Goal: Information Seeking & Learning: Learn about a topic

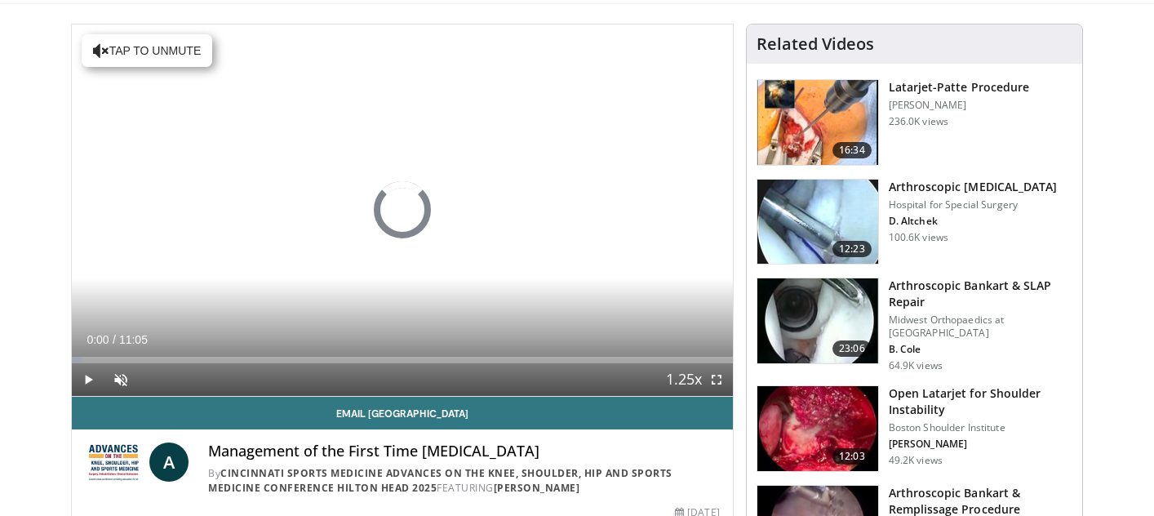
scroll to position [104, 0]
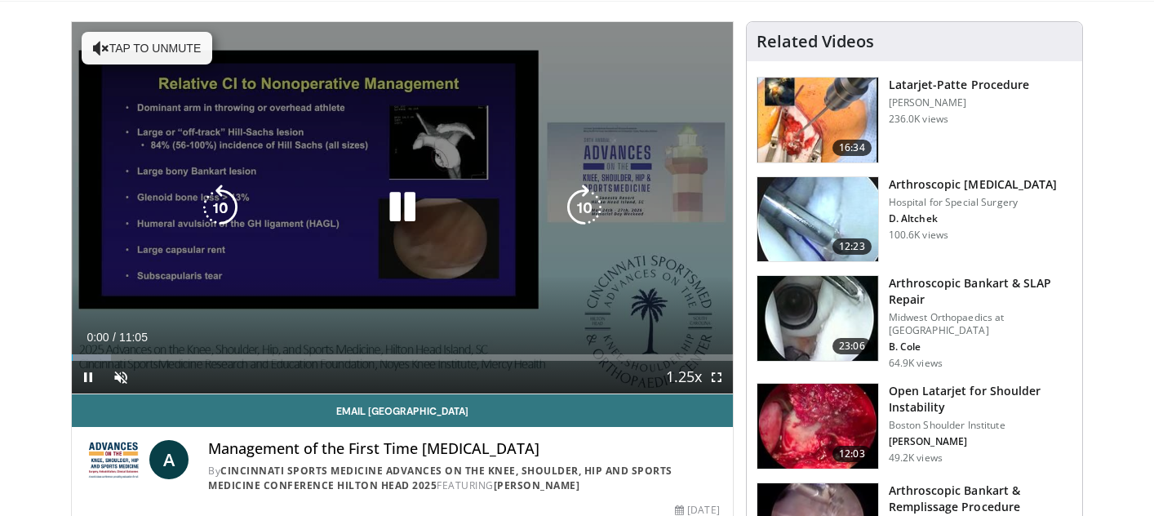
click at [162, 57] on button "Tap to unmute" at bounding box center [147, 48] width 131 height 33
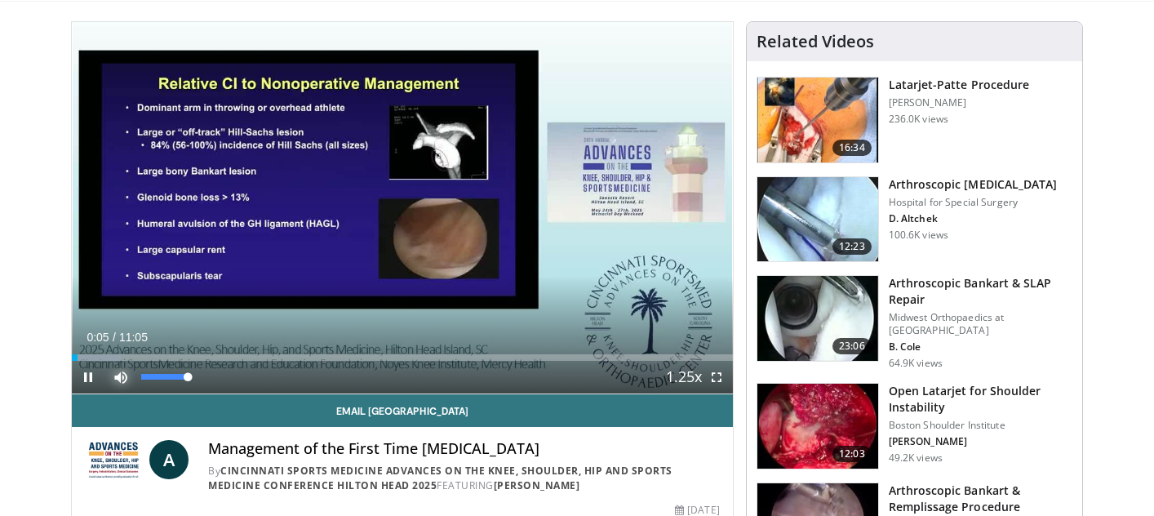
click at [127, 372] on span "Video Player" at bounding box center [120, 377] width 33 height 33
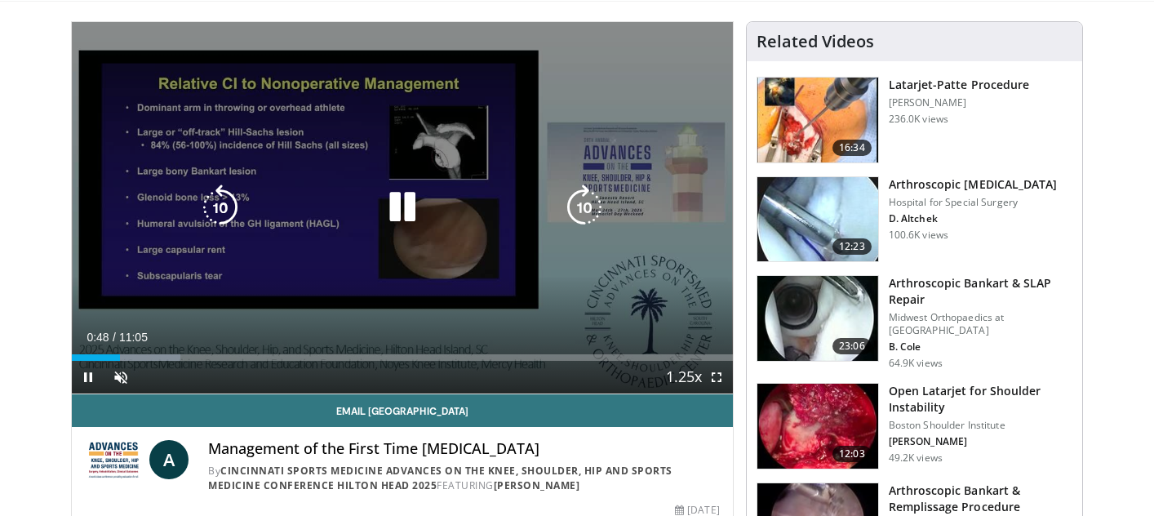
click at [411, 207] on icon "Video Player" at bounding box center [403, 207] width 46 height 46
click at [668, 119] on div "10 seconds Tap to unmute" at bounding box center [402, 207] width 661 height 371
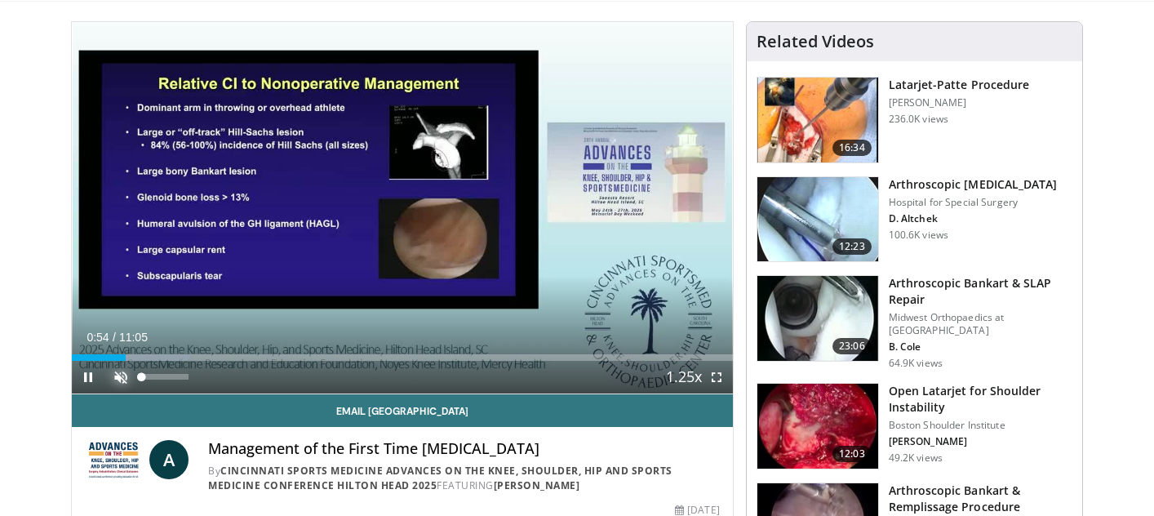
click at [122, 375] on span "Video Player" at bounding box center [120, 377] width 33 height 33
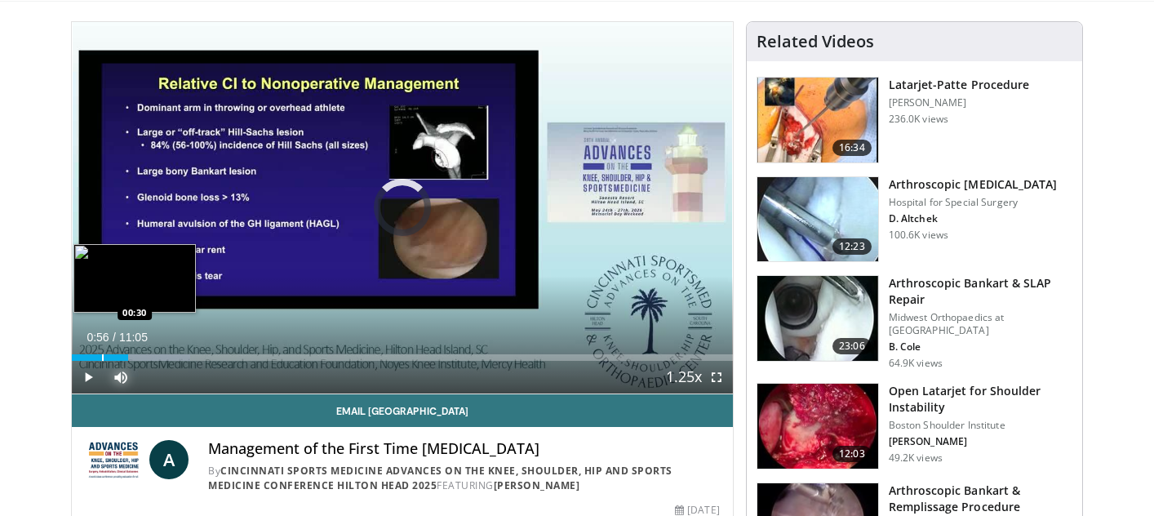
click at [102, 358] on div "Progress Bar" at bounding box center [103, 357] width 2 height 7
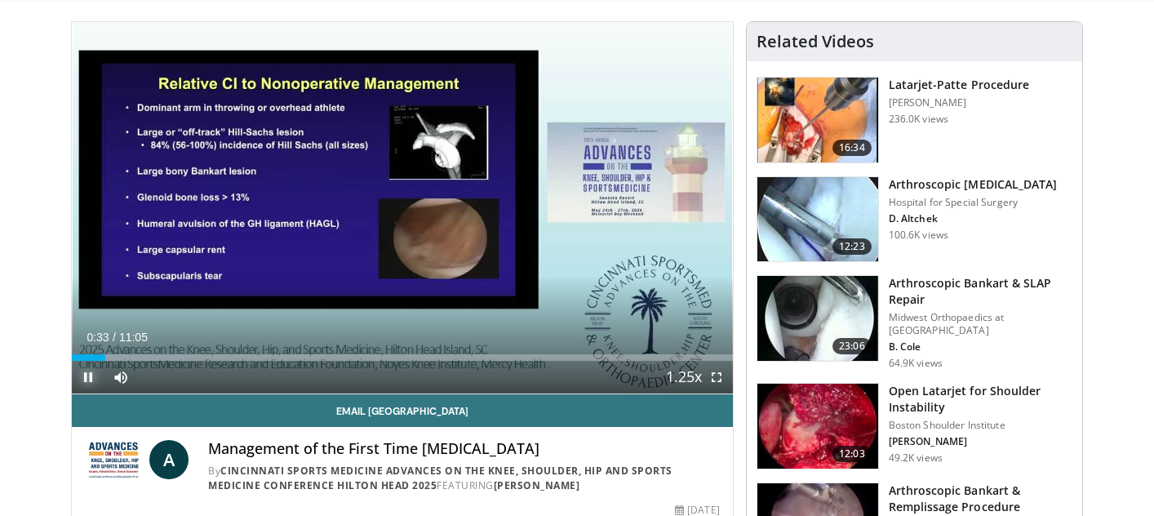
click at [86, 362] on span "Video Player" at bounding box center [88, 377] width 33 height 33
click at [89, 375] on span "Video Player" at bounding box center [88, 377] width 33 height 33
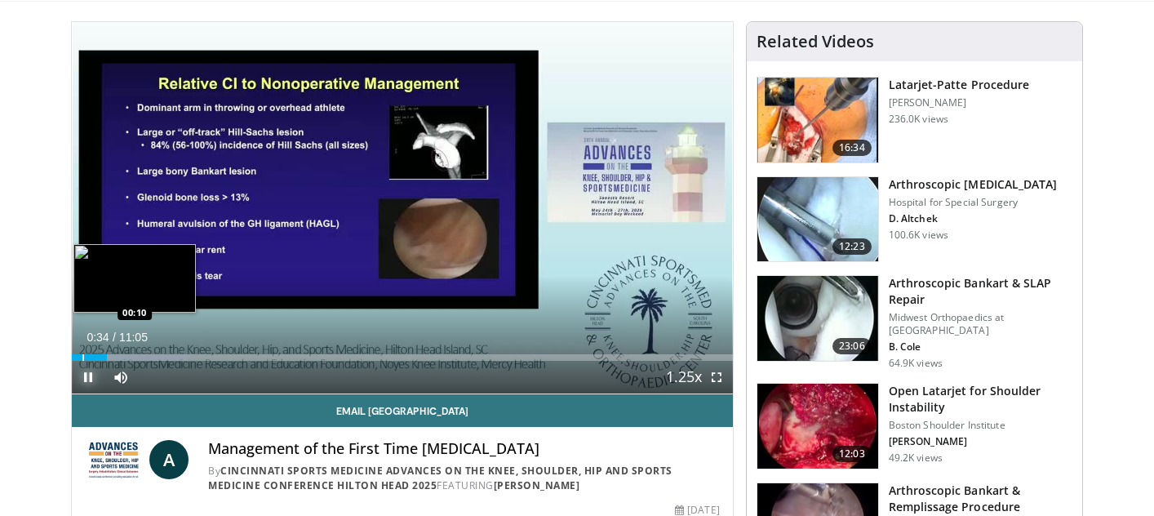
click at [82, 359] on div "Progress Bar" at bounding box center [83, 357] width 2 height 7
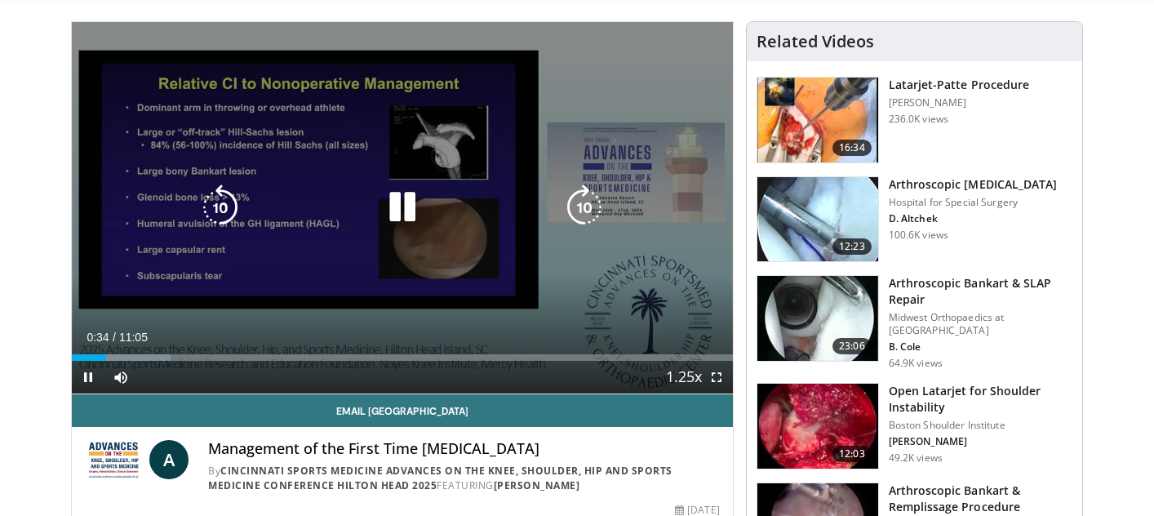
click at [258, 176] on div "10 seconds Tap to unmute" at bounding box center [402, 207] width 661 height 371
click at [402, 213] on icon "Video Player" at bounding box center [403, 207] width 46 height 46
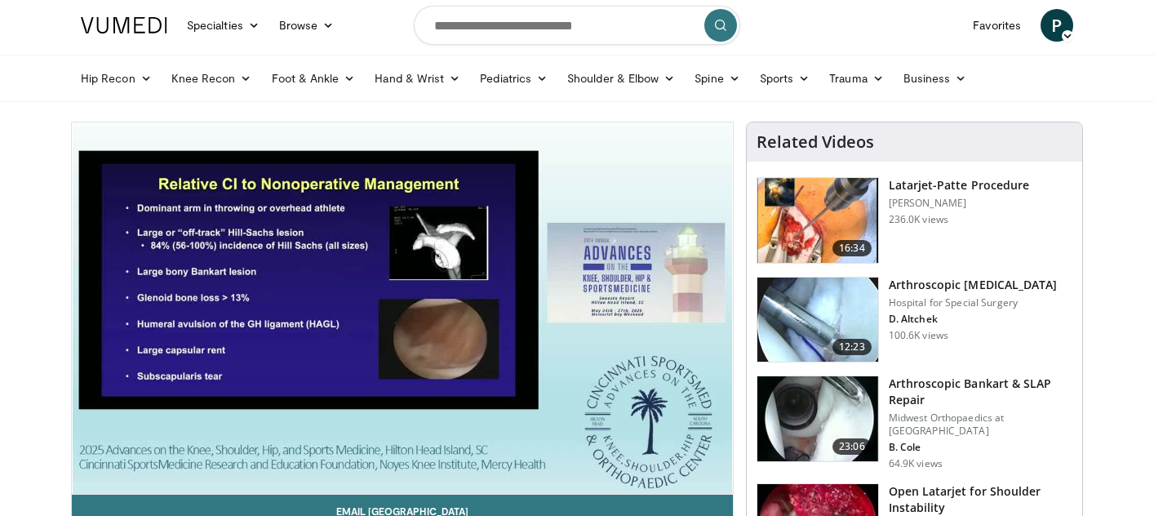
scroll to position [0, 0]
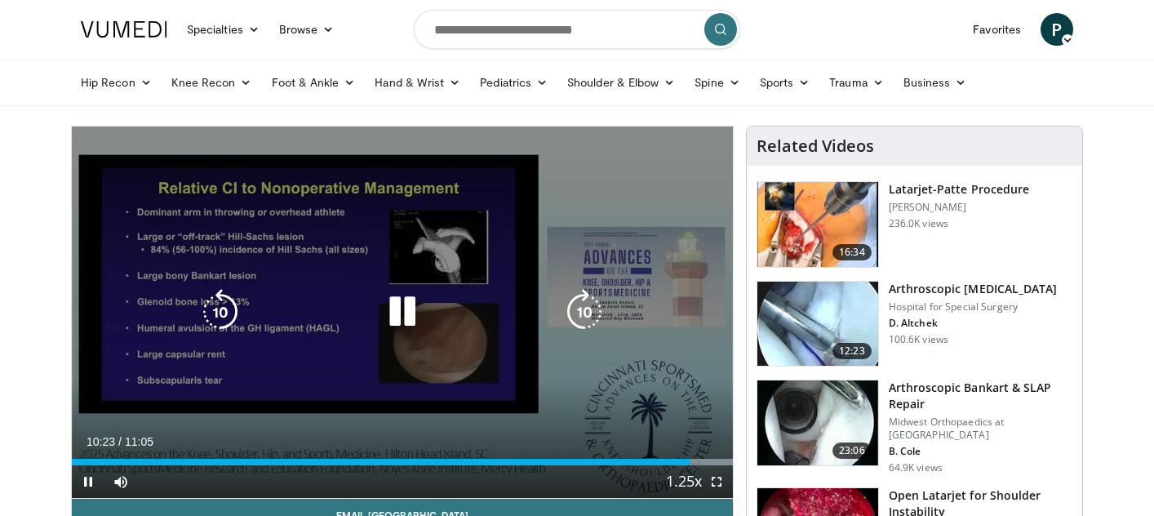
click at [582, 313] on icon "Video Player" at bounding box center [585, 312] width 46 height 46
click at [337, 283] on div "10 seconds Tap to unmute" at bounding box center [402, 312] width 661 height 371
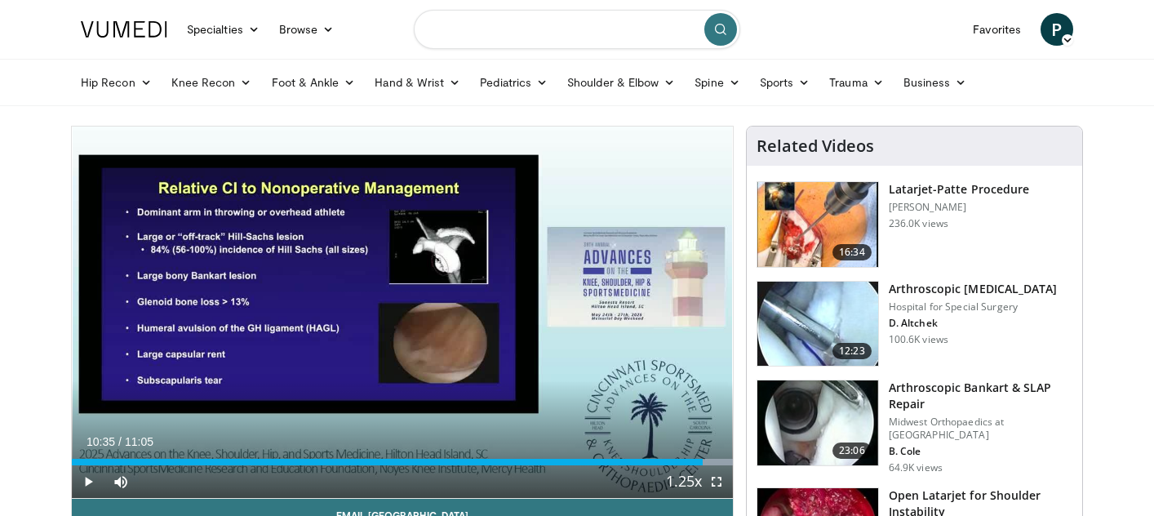
click at [518, 29] on input "Search topics, interventions" at bounding box center [577, 29] width 326 height 39
type input "**********"
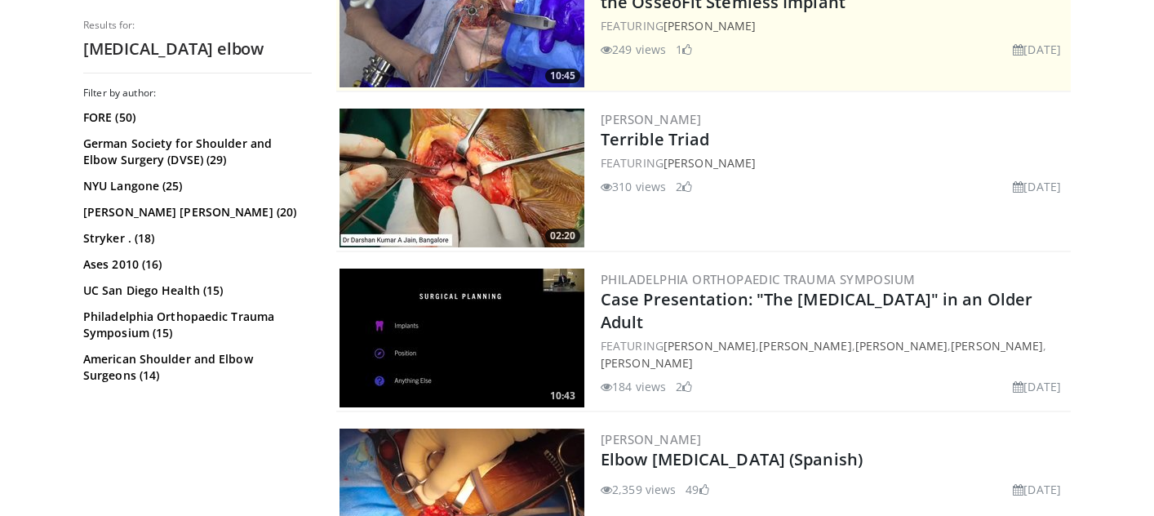
scroll to position [402, 0]
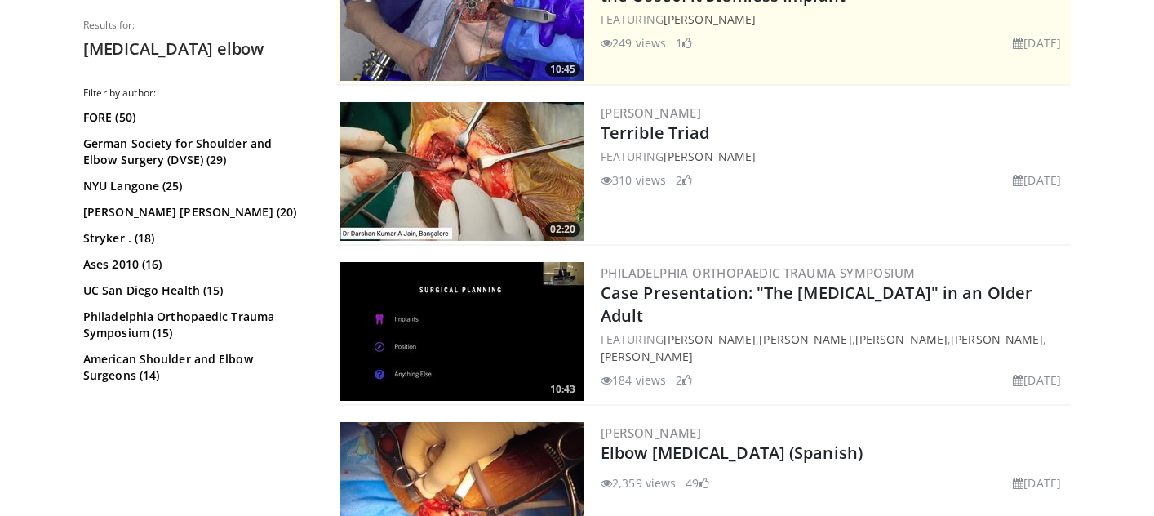
click at [477, 179] on img at bounding box center [462, 171] width 245 height 139
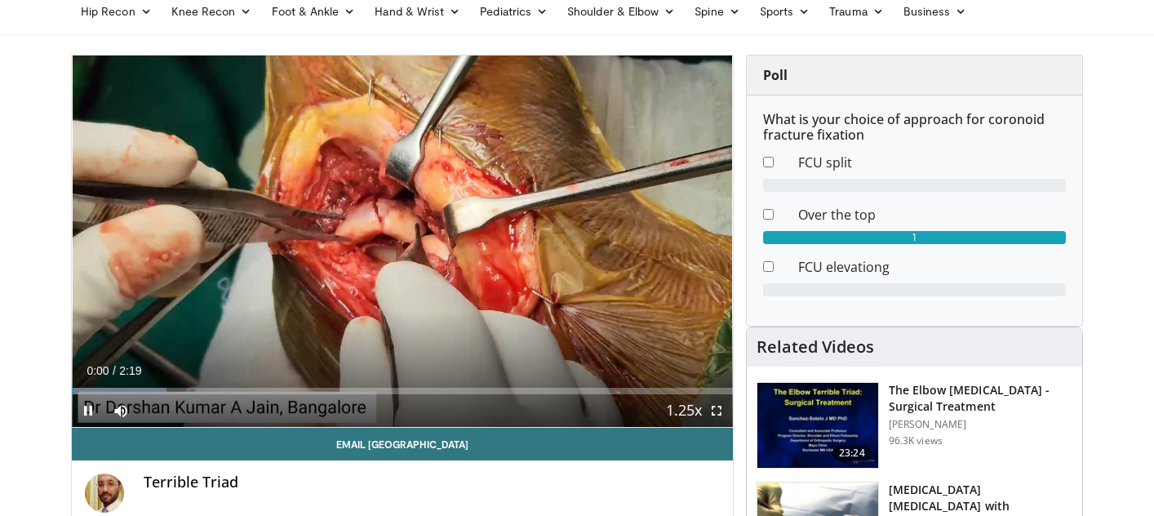
scroll to position [72, 0]
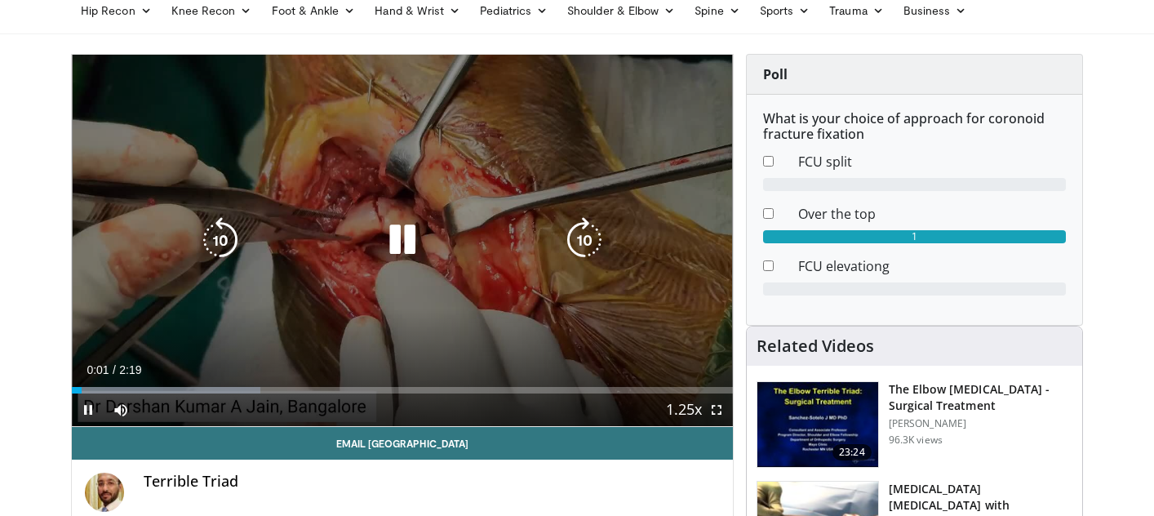
click at [589, 234] on icon "Video Player" at bounding box center [585, 240] width 46 height 46
click at [228, 239] on icon "Video Player" at bounding box center [221, 240] width 46 height 46
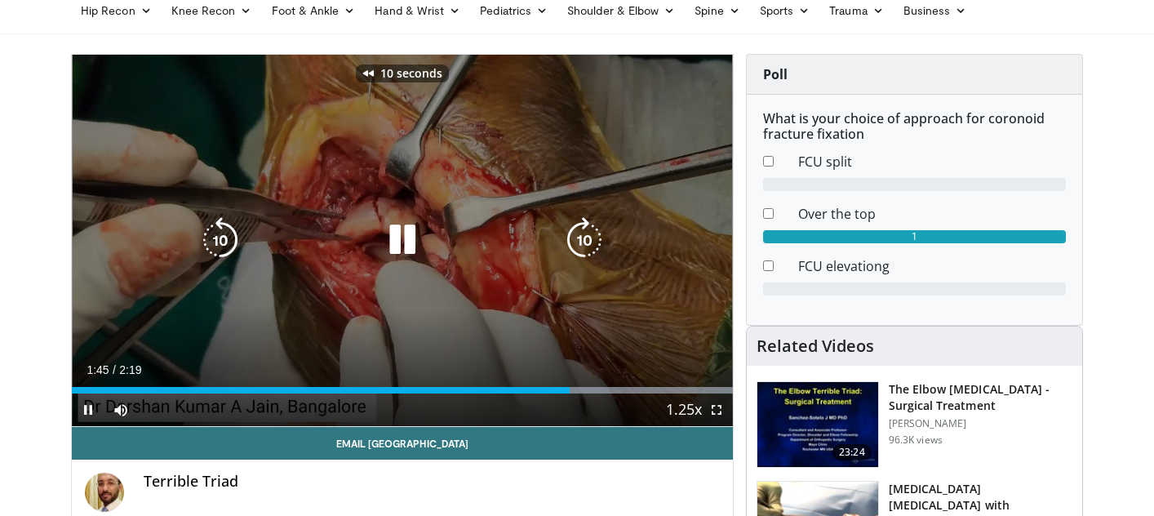
click at [228, 242] on icon "Video Player" at bounding box center [221, 240] width 46 height 46
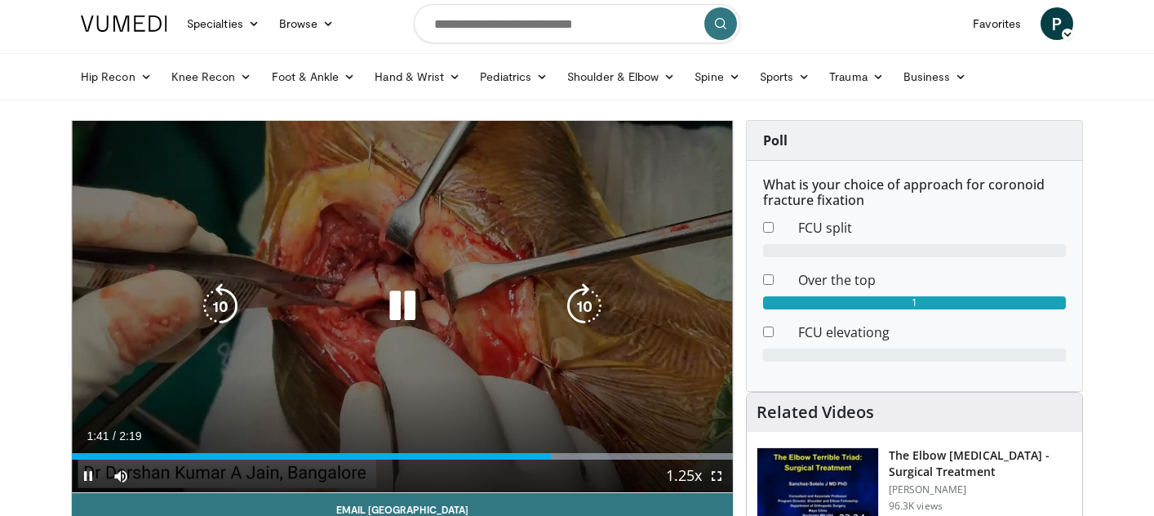
scroll to position [0, 0]
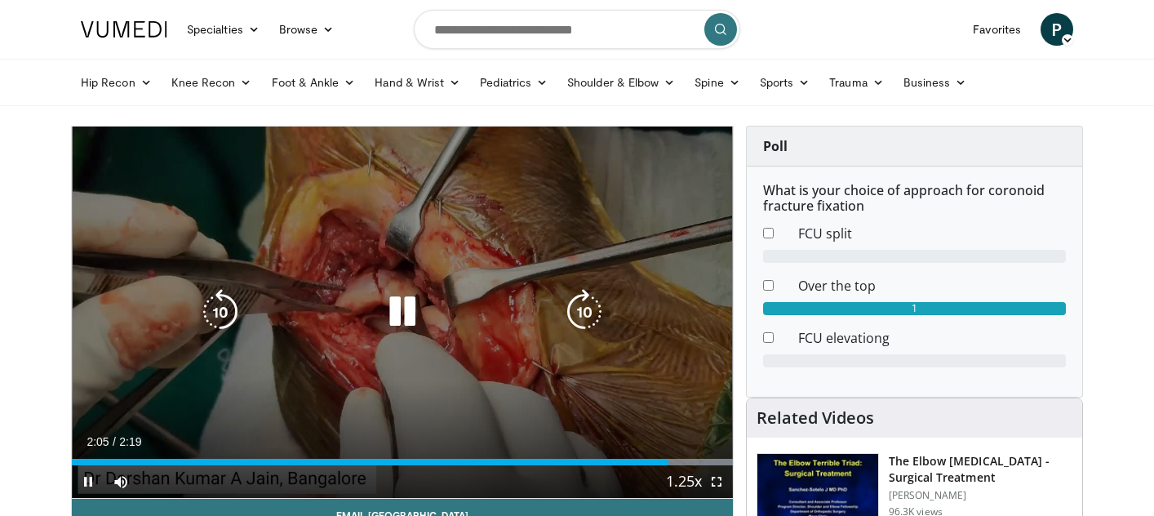
click at [522, 283] on div "20 seconds Tap to unmute" at bounding box center [402, 312] width 661 height 371
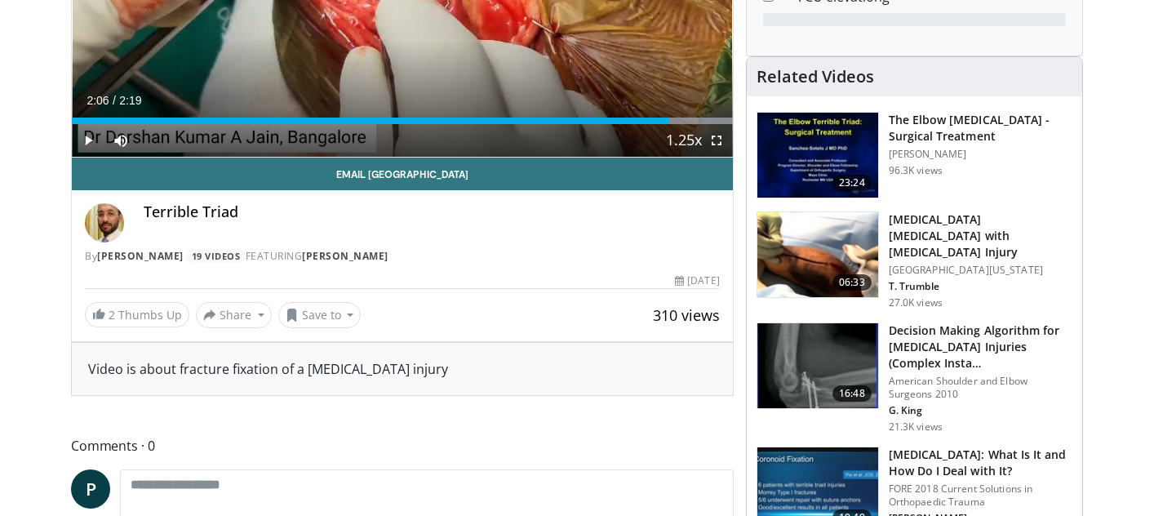
scroll to position [343, 0]
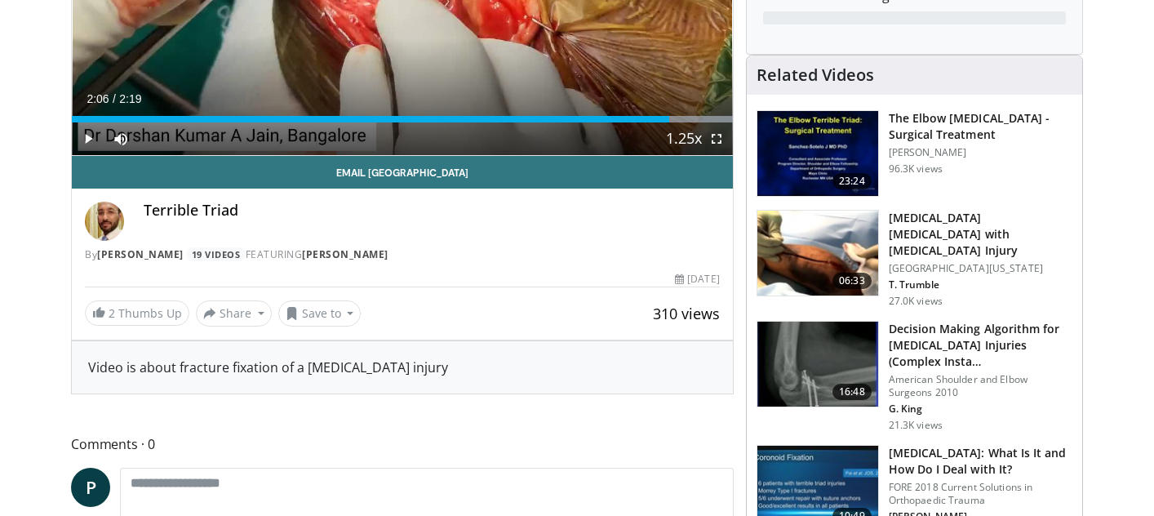
click at [817, 148] on img at bounding box center [817, 153] width 121 height 85
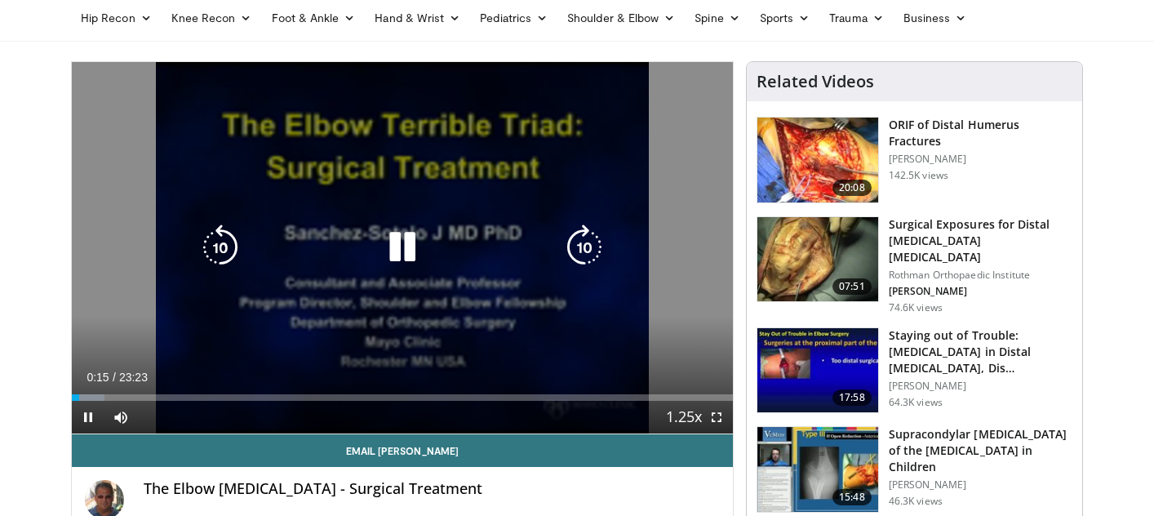
scroll to position [65, 0]
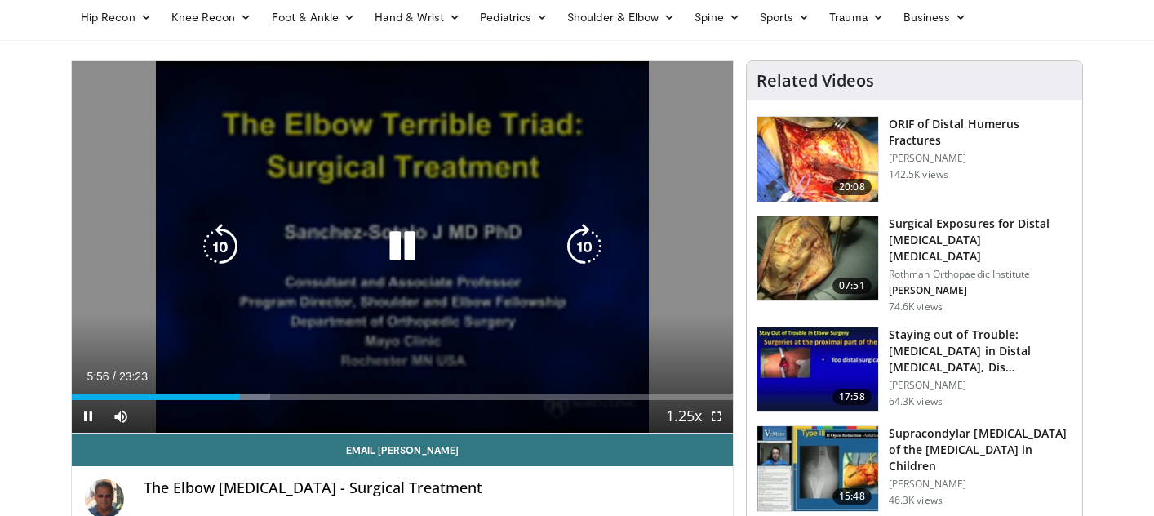
click at [224, 229] on icon "Video Player" at bounding box center [221, 247] width 46 height 46
click at [329, 135] on div "10 seconds Tap to unmute" at bounding box center [402, 246] width 661 height 371
click at [413, 246] on icon "Video Player" at bounding box center [403, 247] width 46 height 46
click at [582, 264] on icon "Video Player" at bounding box center [585, 247] width 46 height 46
click at [577, 257] on icon "Video Player" at bounding box center [585, 247] width 46 height 46
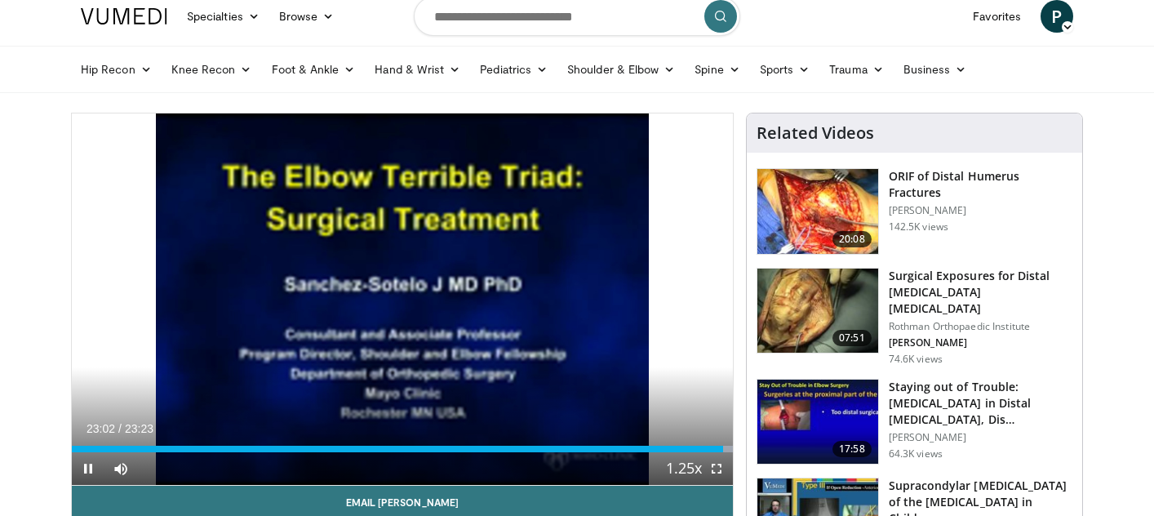
scroll to position [6, 0]
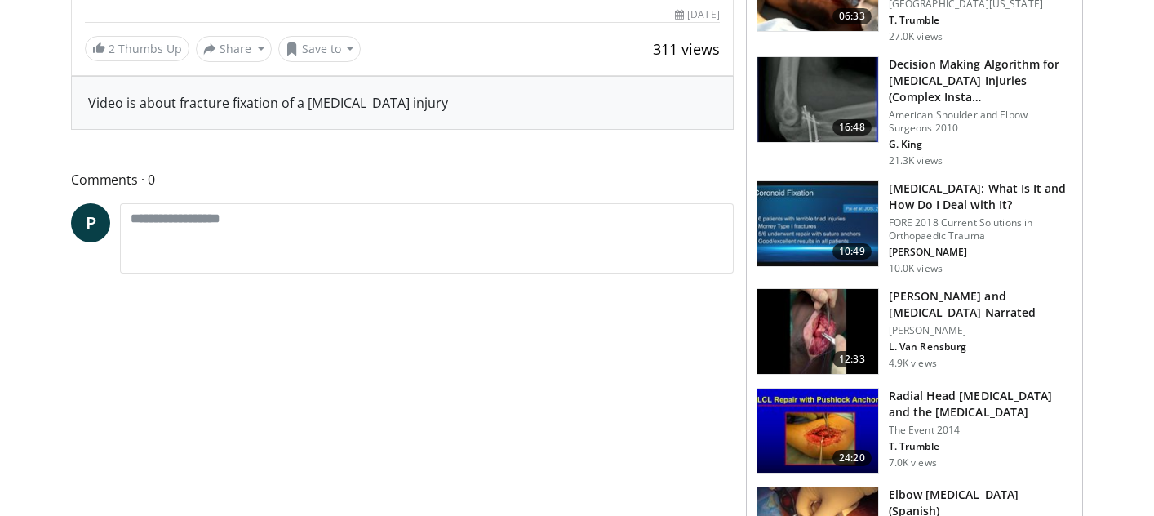
scroll to position [602, 0]
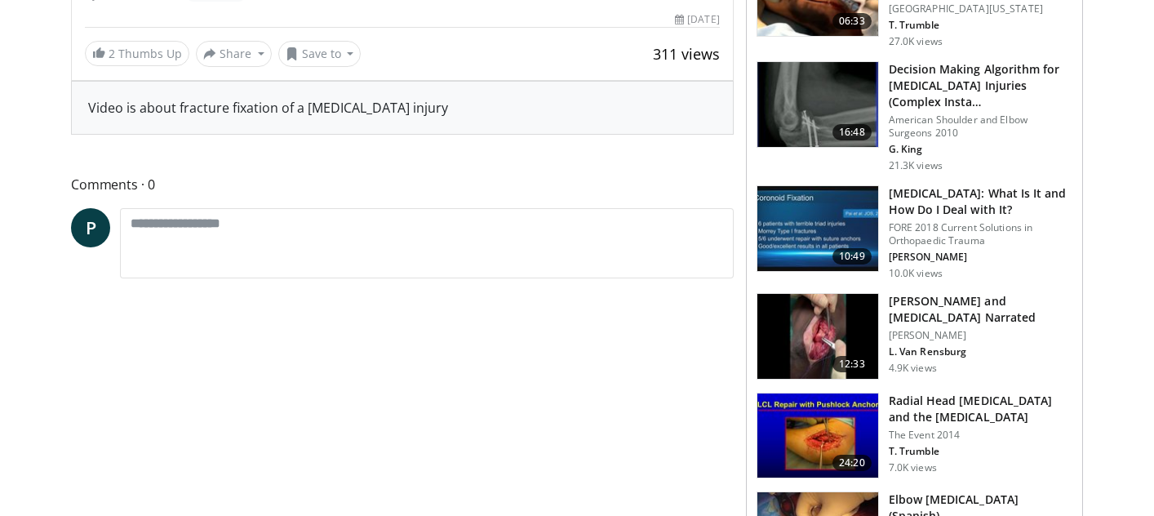
click at [816, 227] on img at bounding box center [817, 228] width 121 height 85
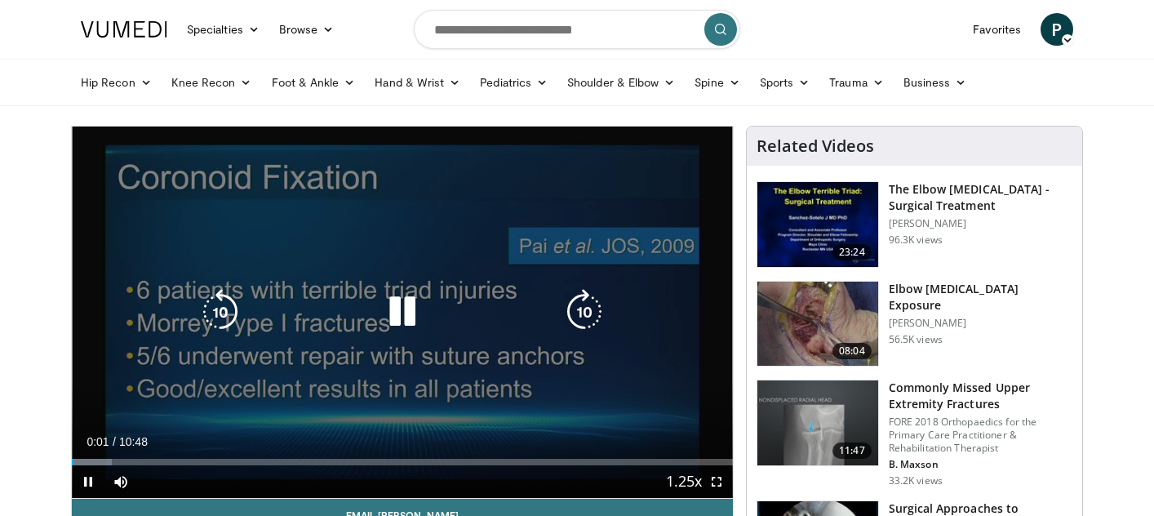
click at [596, 304] on icon "Video Player" at bounding box center [585, 312] width 46 height 46
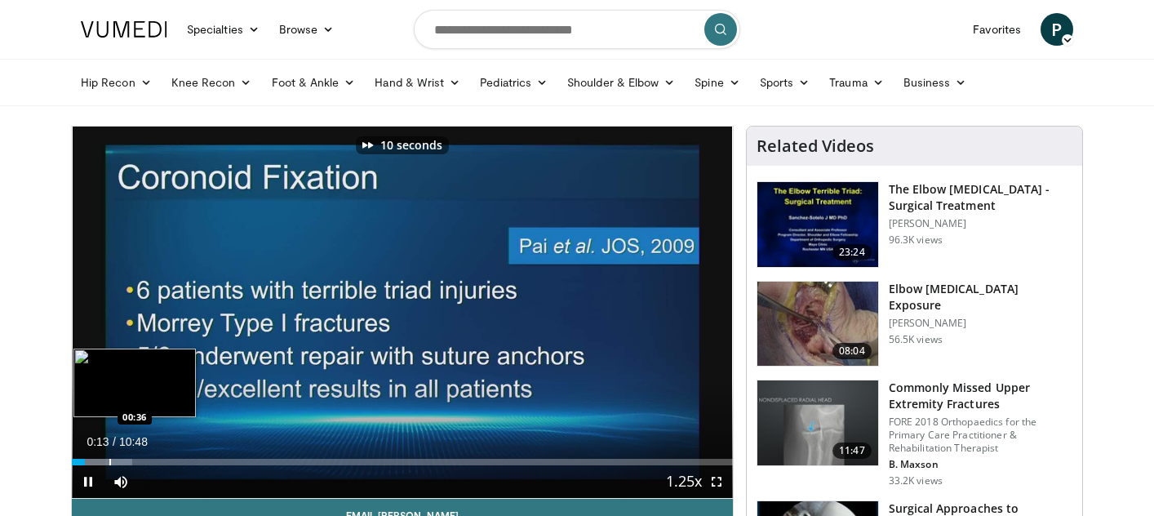
click at [109, 464] on div "Progress Bar" at bounding box center [110, 462] width 2 height 7
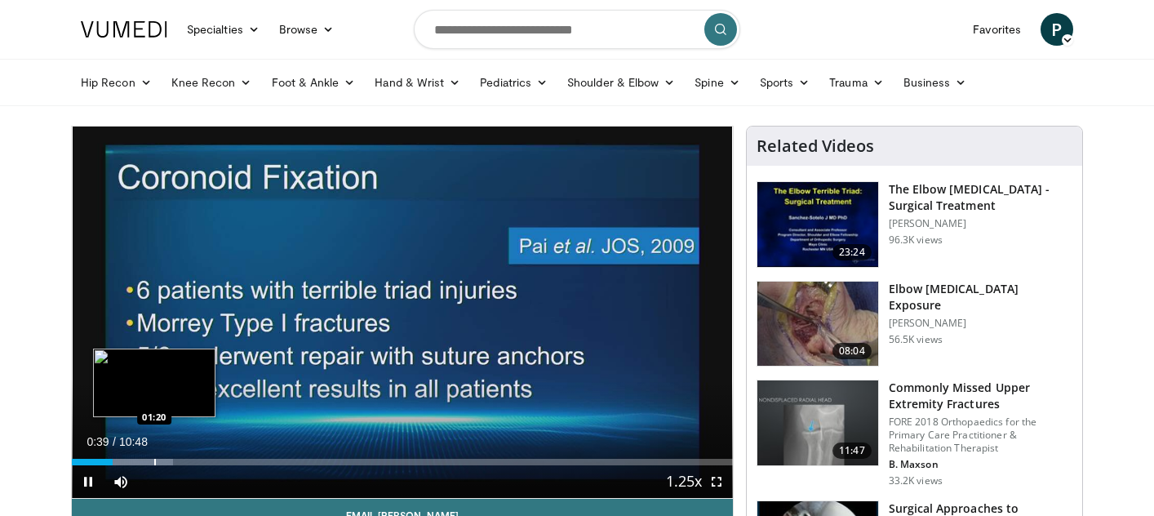
click at [154, 463] on div "Progress Bar" at bounding box center [155, 462] width 2 height 7
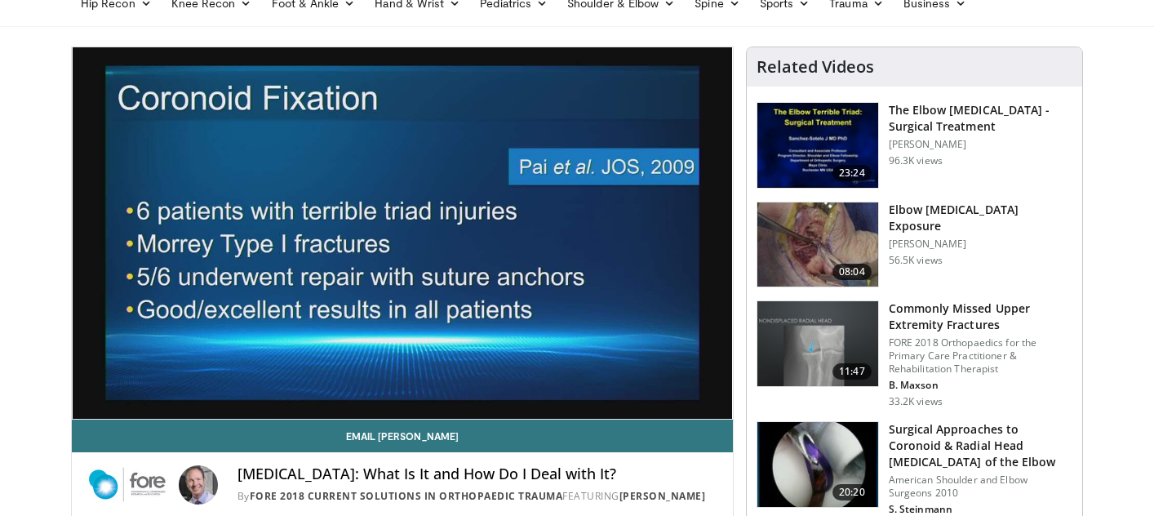
scroll to position [85, 0]
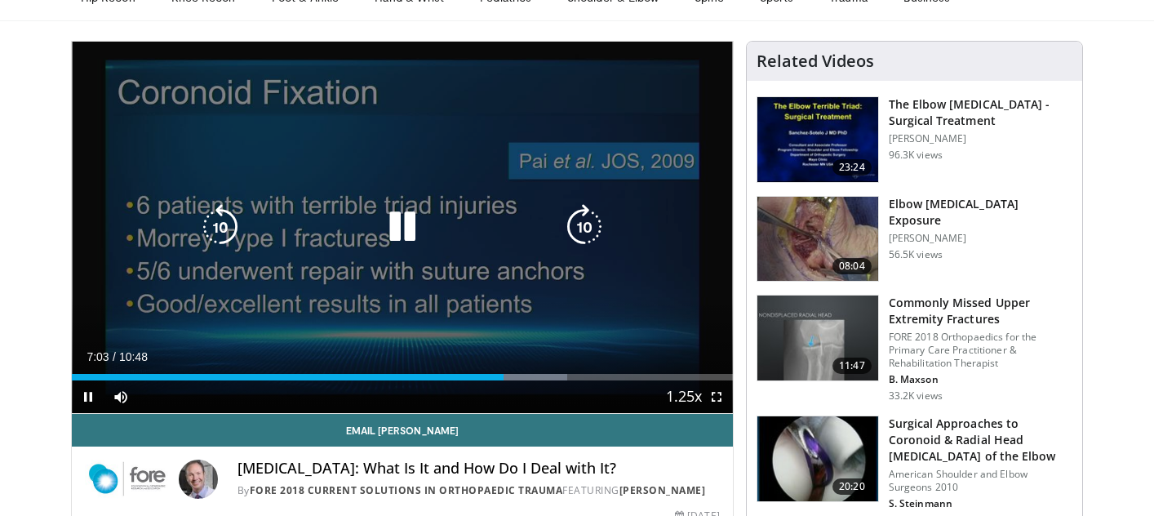
click at [328, 149] on div "10 seconds Tap to unmute" at bounding box center [402, 227] width 661 height 371
click at [600, 118] on div "10 seconds Tap to unmute" at bounding box center [402, 227] width 661 height 371
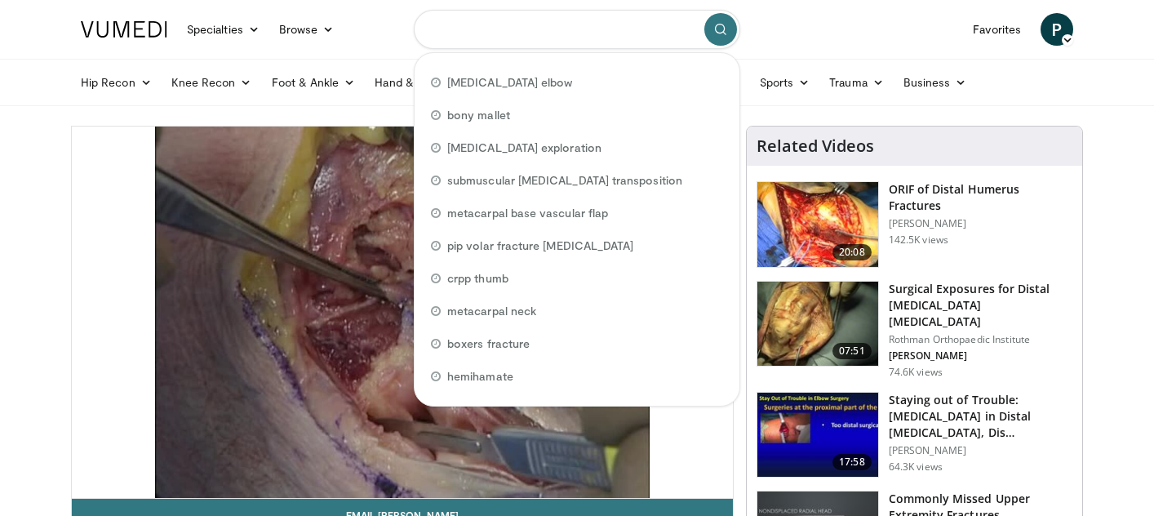
click at [492, 39] on input "Search topics, interventions" at bounding box center [577, 29] width 326 height 39
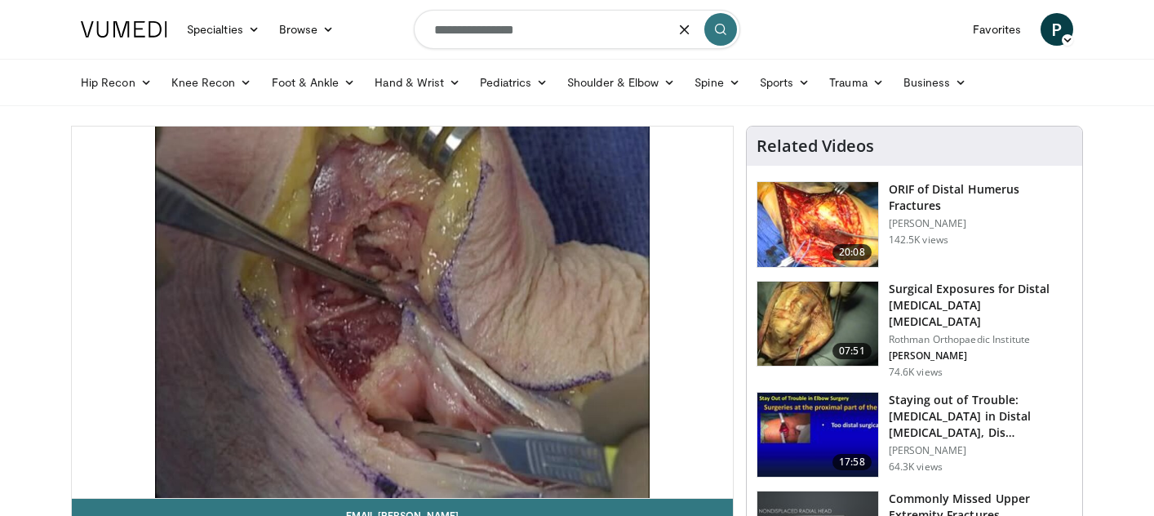
type input "**********"
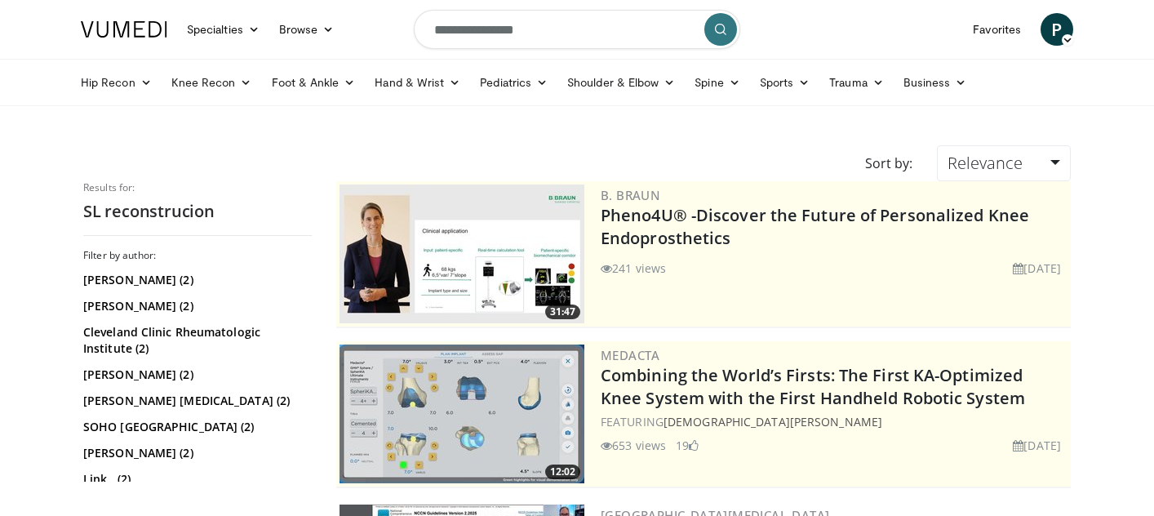
click at [597, 56] on form "**********" at bounding box center [577, 29] width 326 height 59
click at [583, 39] on input "**********" at bounding box center [577, 29] width 326 height 39
type input "*"
type input "**********"
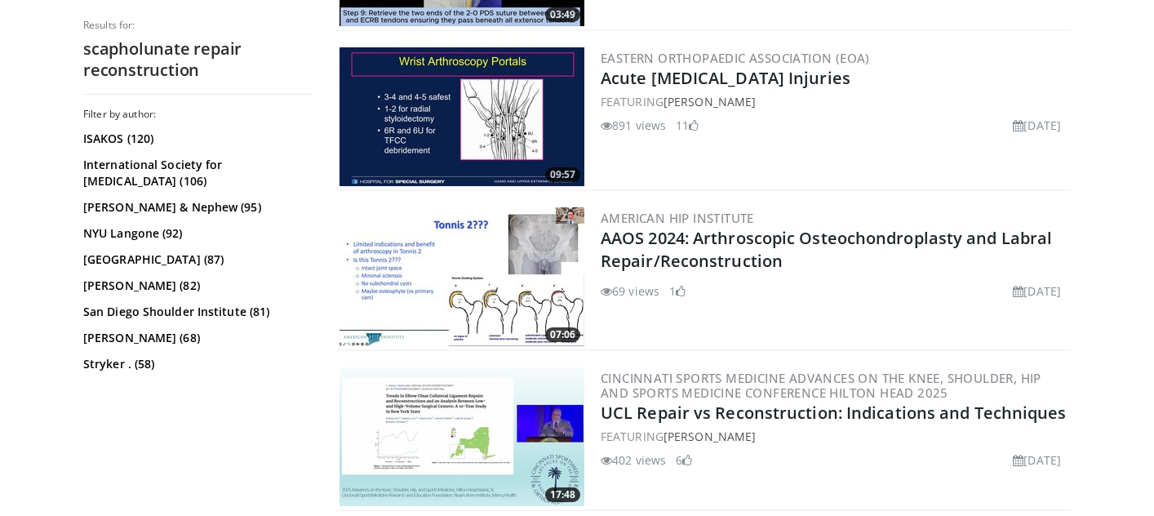
scroll to position [615, 0]
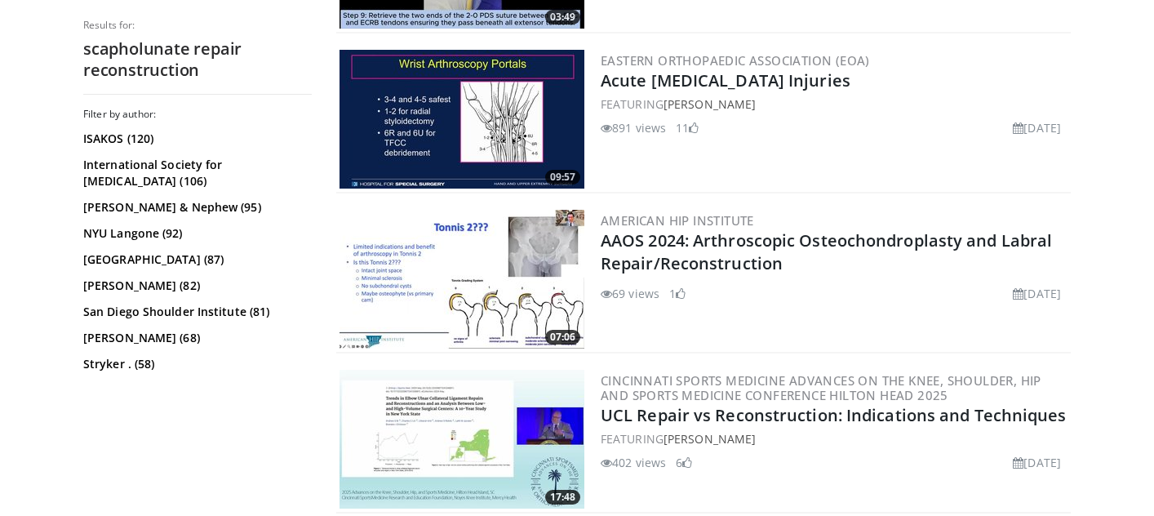
click at [470, 132] on img at bounding box center [462, 119] width 245 height 139
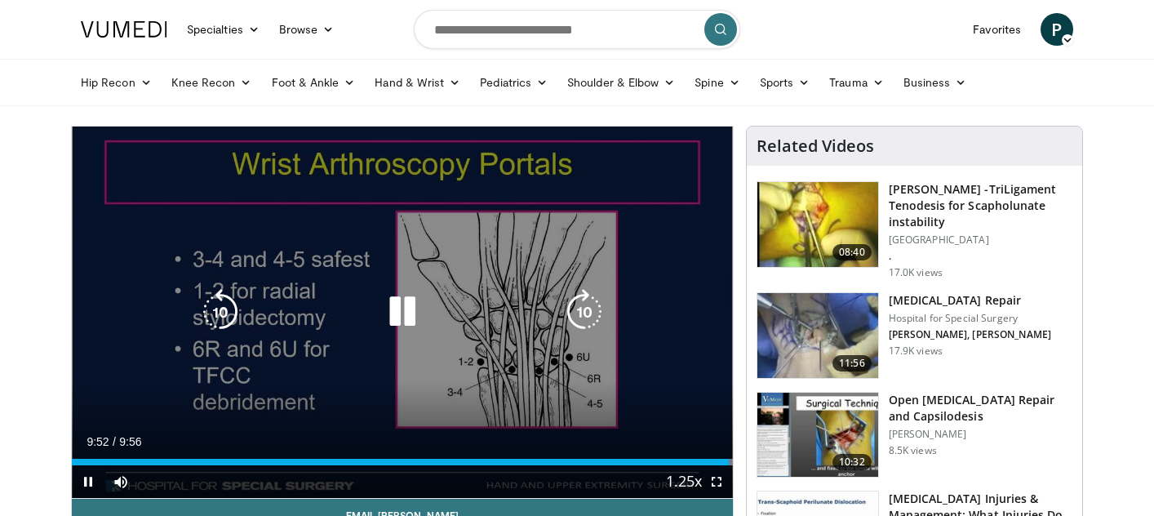
click at [298, 258] on div "10 seconds Tap to unmute" at bounding box center [402, 312] width 661 height 371
click at [396, 304] on icon "Video Player" at bounding box center [403, 312] width 46 height 46
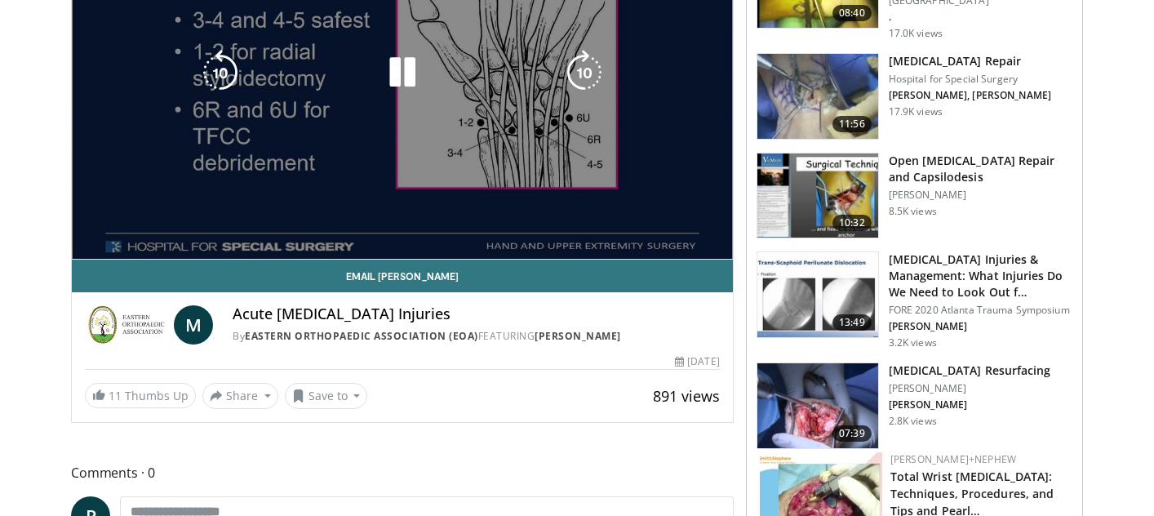
scroll to position [240, 0]
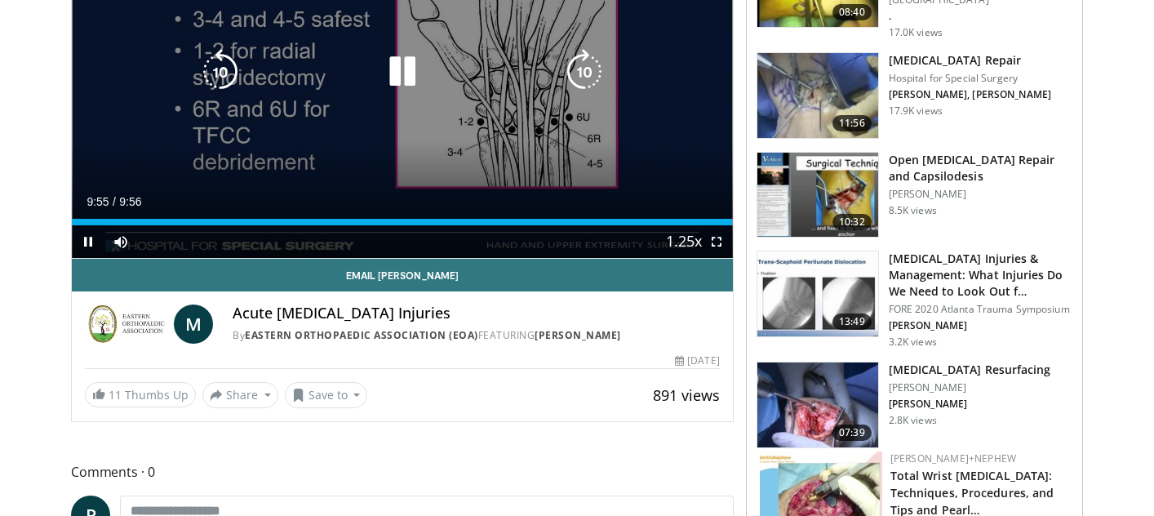
click at [428, 131] on div "10 seconds Tap to unmute" at bounding box center [402, 72] width 661 height 371
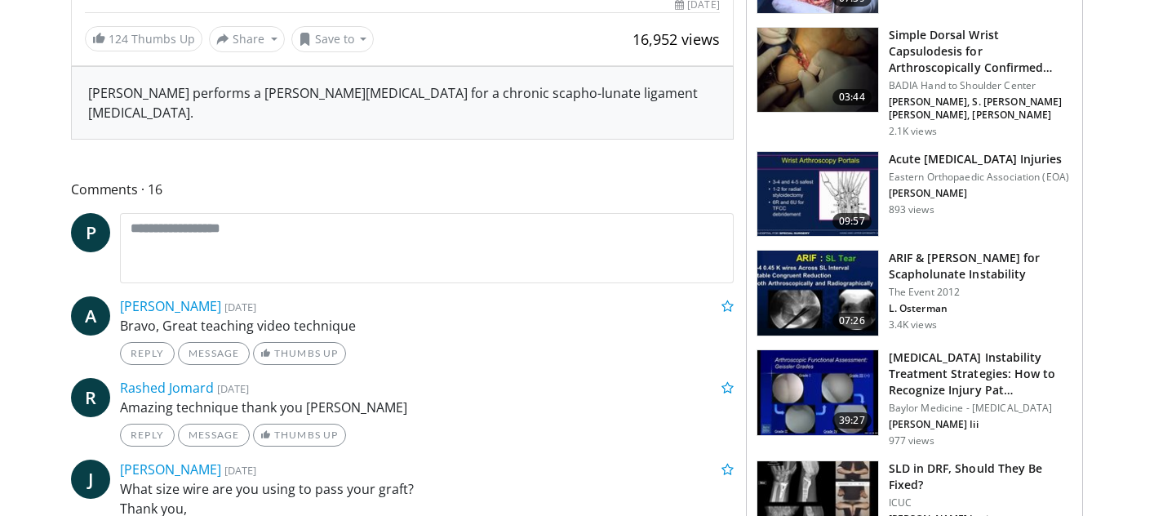
scroll to position [593, 0]
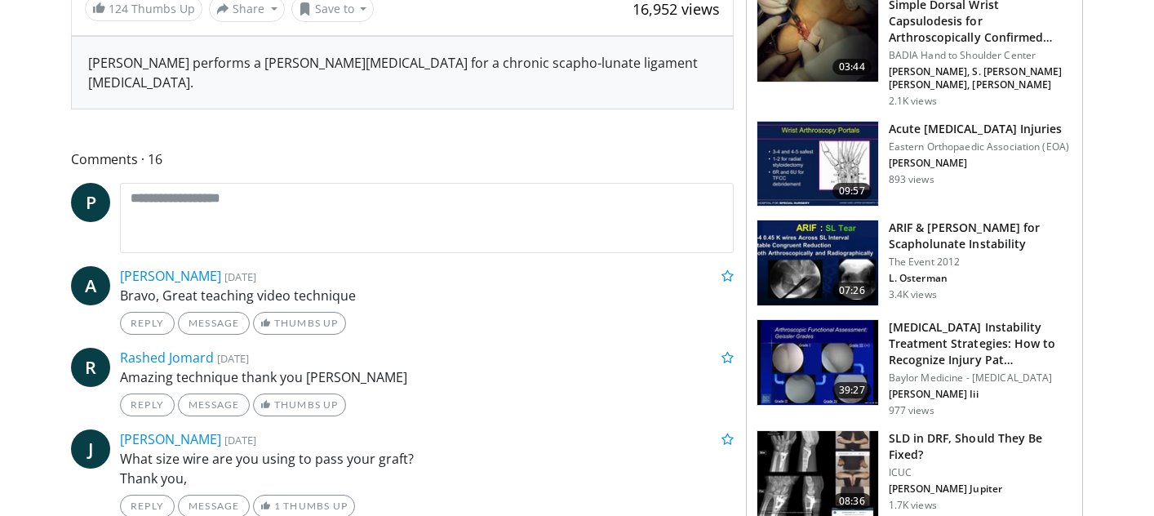
click at [797, 231] on img at bounding box center [817, 262] width 121 height 85
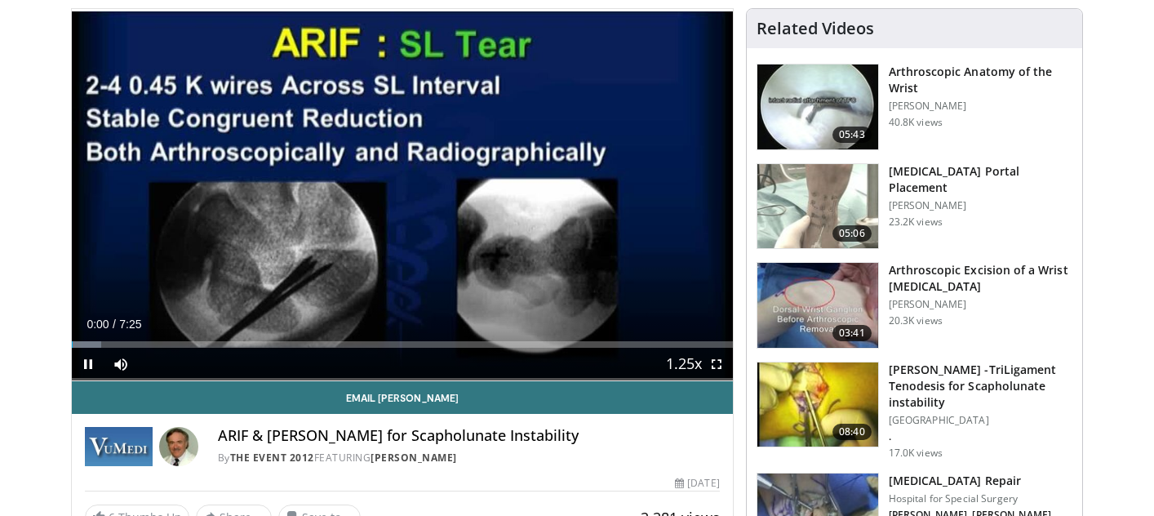
scroll to position [120, 0]
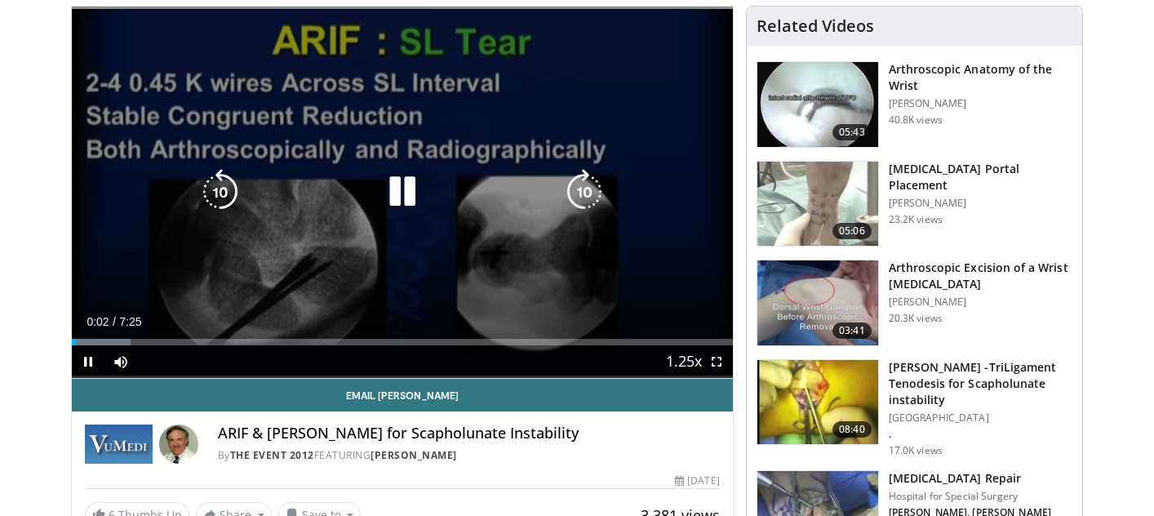
click at [578, 184] on icon "Video Player" at bounding box center [585, 192] width 46 height 46
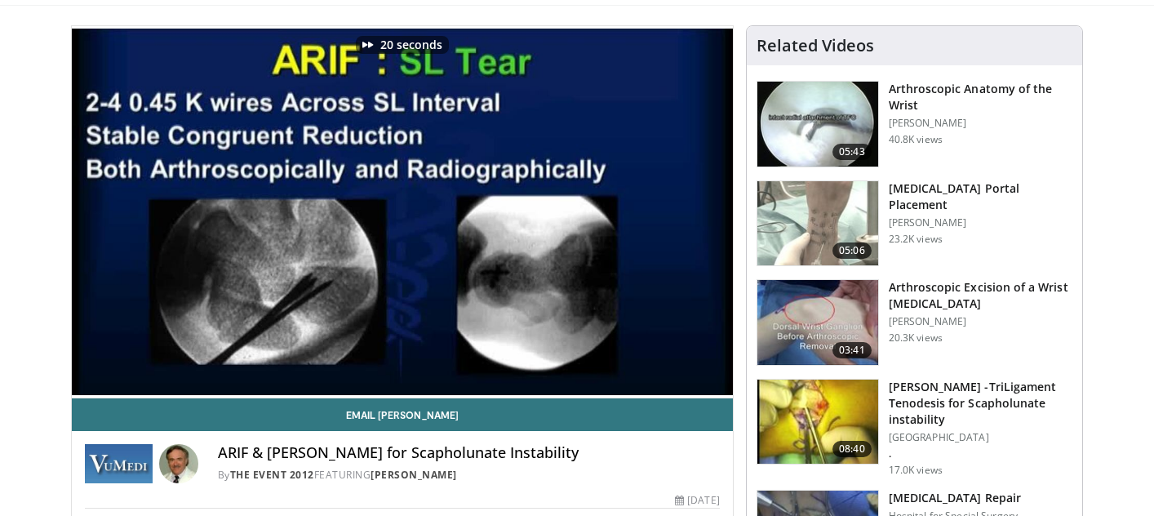
scroll to position [95, 0]
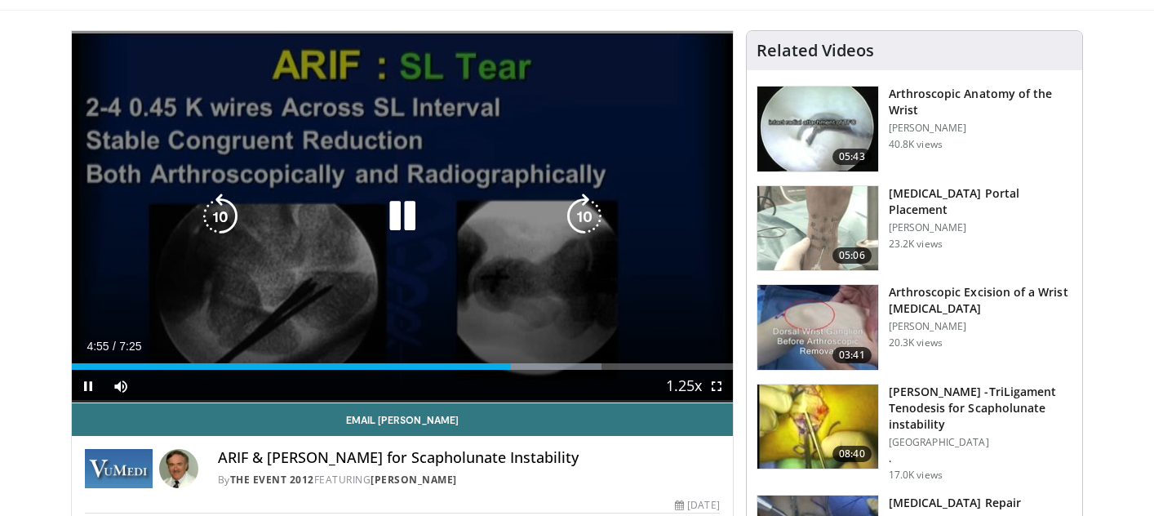
click at [578, 224] on icon "Video Player" at bounding box center [585, 216] width 46 height 46
click at [579, 218] on icon "Video Player" at bounding box center [585, 216] width 46 height 46
click at [409, 212] on icon "Video Player" at bounding box center [403, 216] width 46 height 46
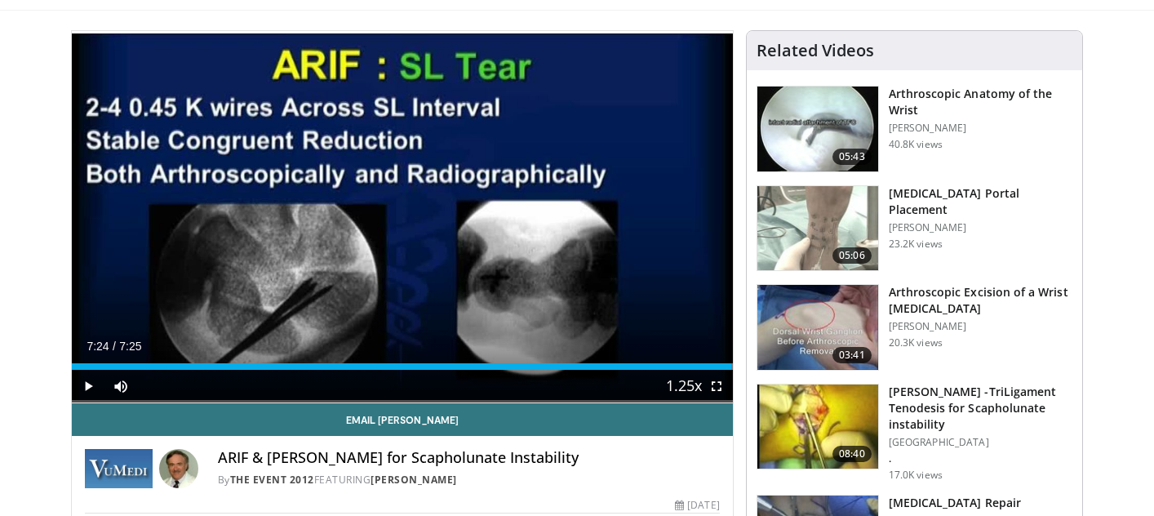
click at [820, 224] on img at bounding box center [817, 228] width 121 height 85
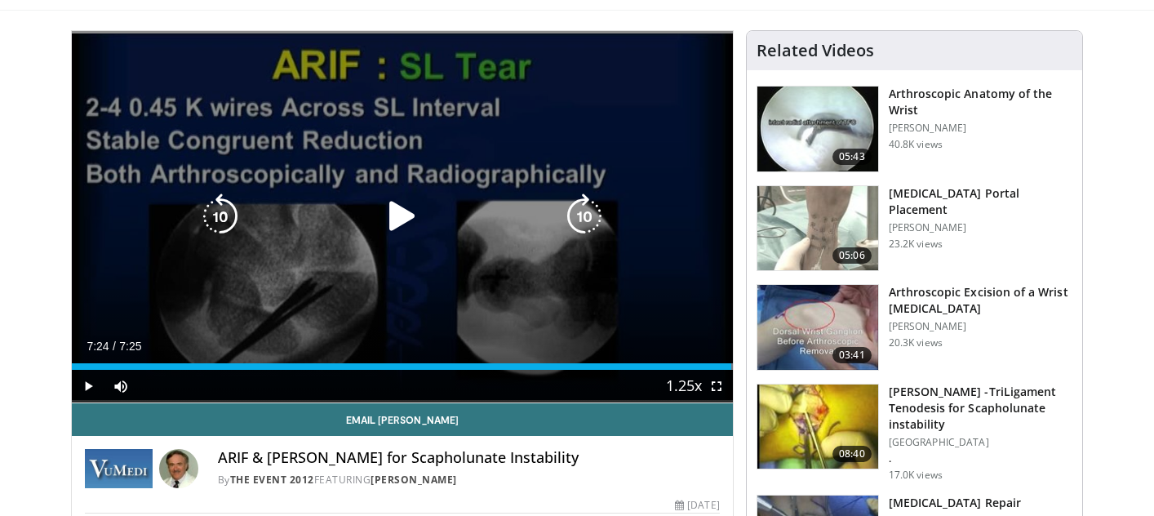
click at [397, 262] on div "10 seconds Tap to unmute" at bounding box center [402, 216] width 661 height 371
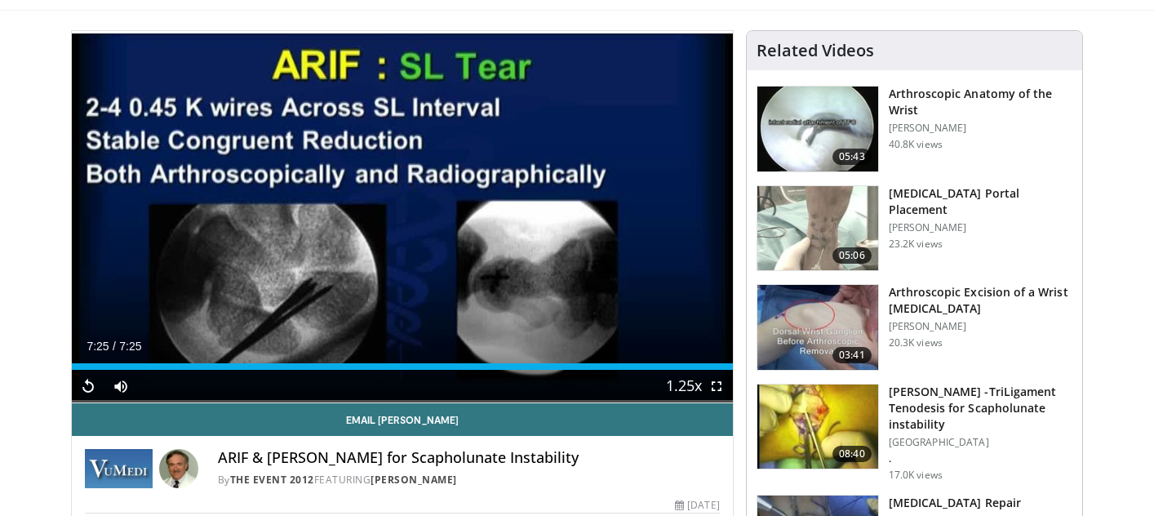
click at [821, 238] on img at bounding box center [817, 228] width 121 height 85
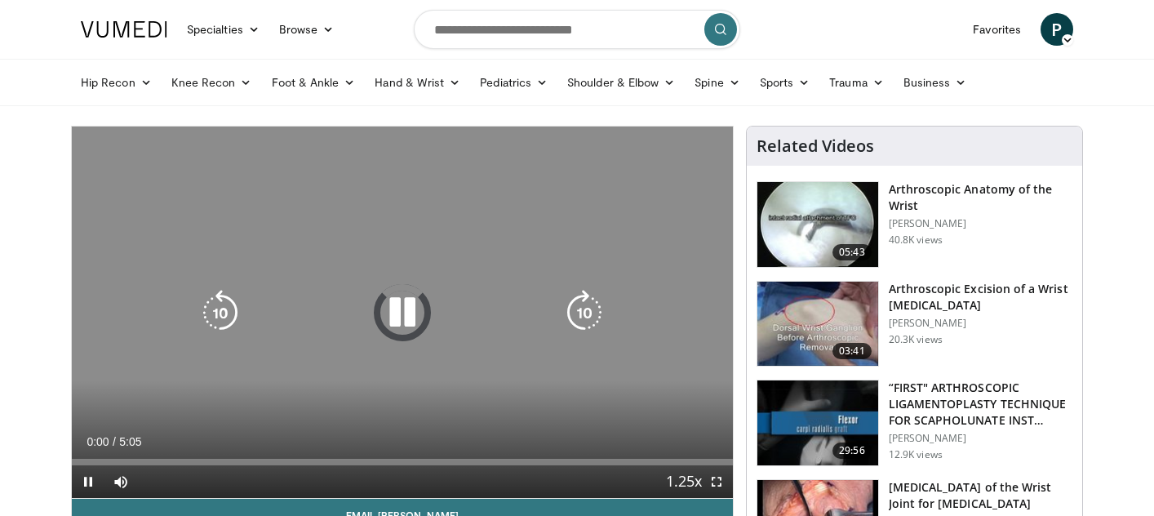
scroll to position [9, 0]
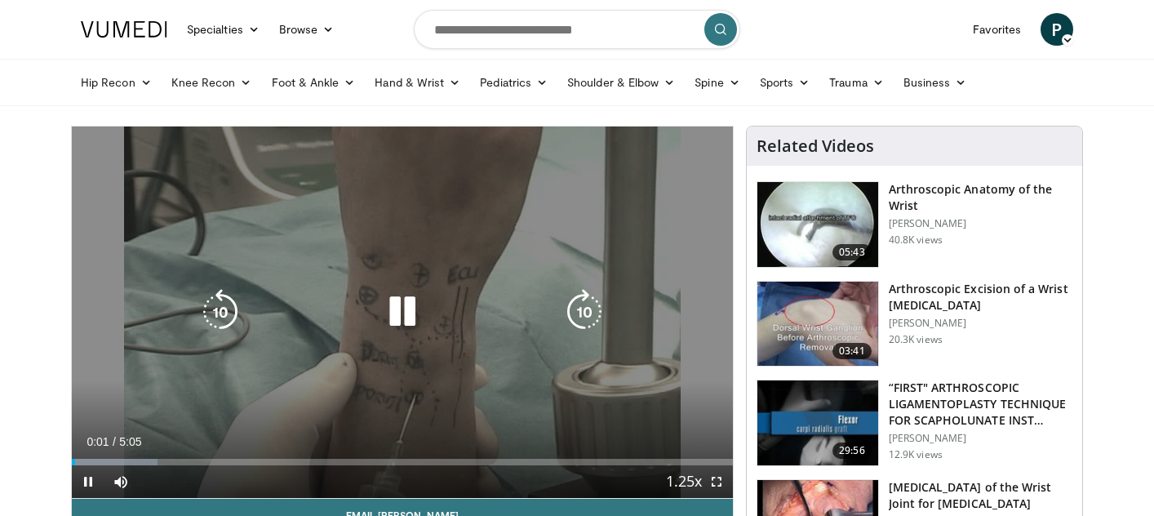
scroll to position [39, 0]
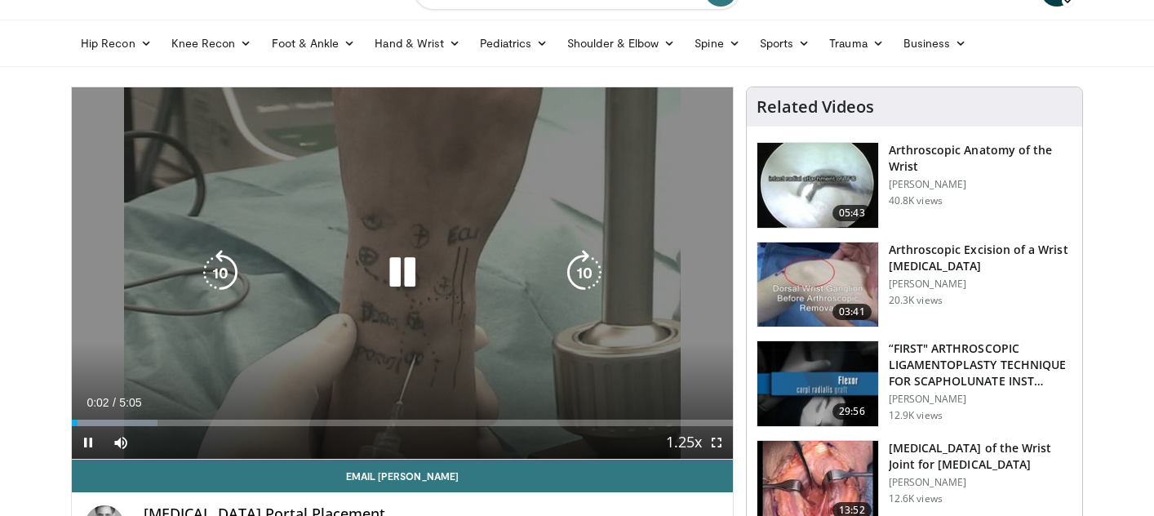
click at [590, 271] on icon "Video Player" at bounding box center [585, 273] width 46 height 46
click at [590, 269] on icon "Video Player" at bounding box center [585, 273] width 46 height 46
click at [590, 271] on icon "Video Player" at bounding box center [585, 273] width 46 height 46
click at [582, 280] on icon "Video Player" at bounding box center [585, 273] width 46 height 46
click at [580, 278] on icon "Video Player" at bounding box center [585, 273] width 46 height 46
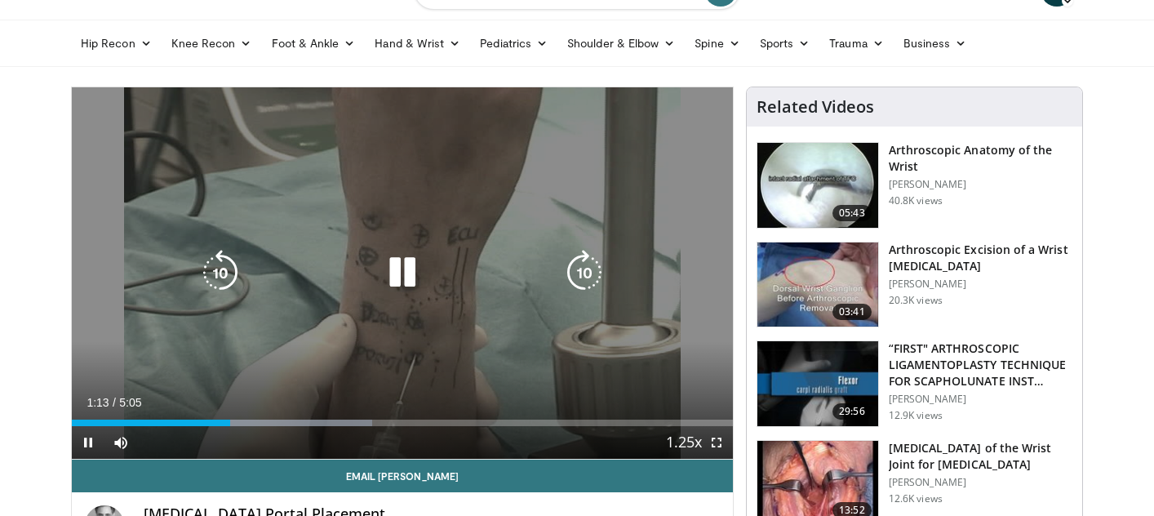
click at [580, 279] on icon "Video Player" at bounding box center [585, 273] width 46 height 46
click at [580, 278] on icon "Video Player" at bounding box center [585, 273] width 46 height 46
click at [579, 281] on icon "Video Player" at bounding box center [585, 273] width 46 height 46
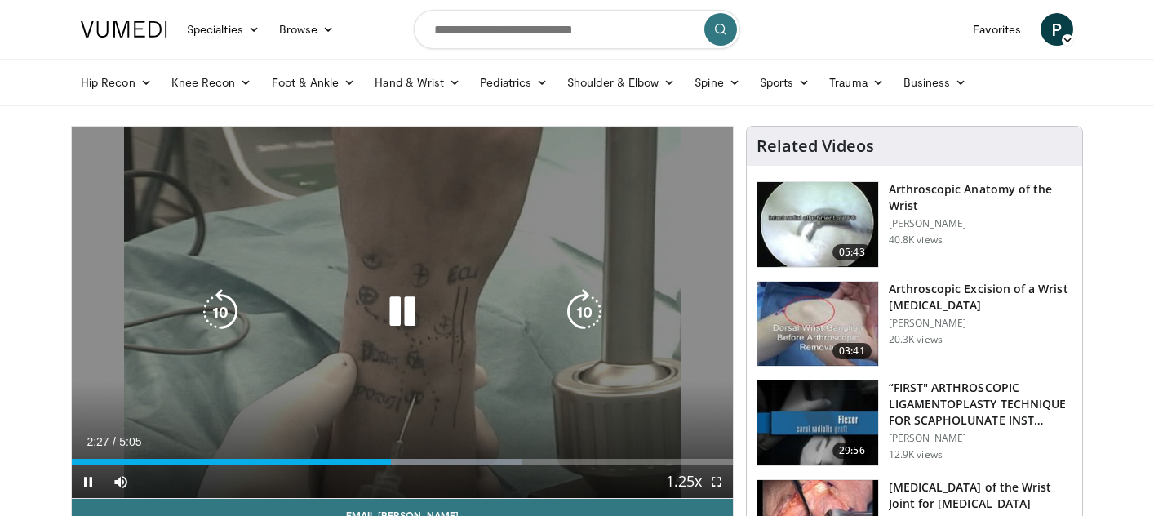
scroll to position [82, 0]
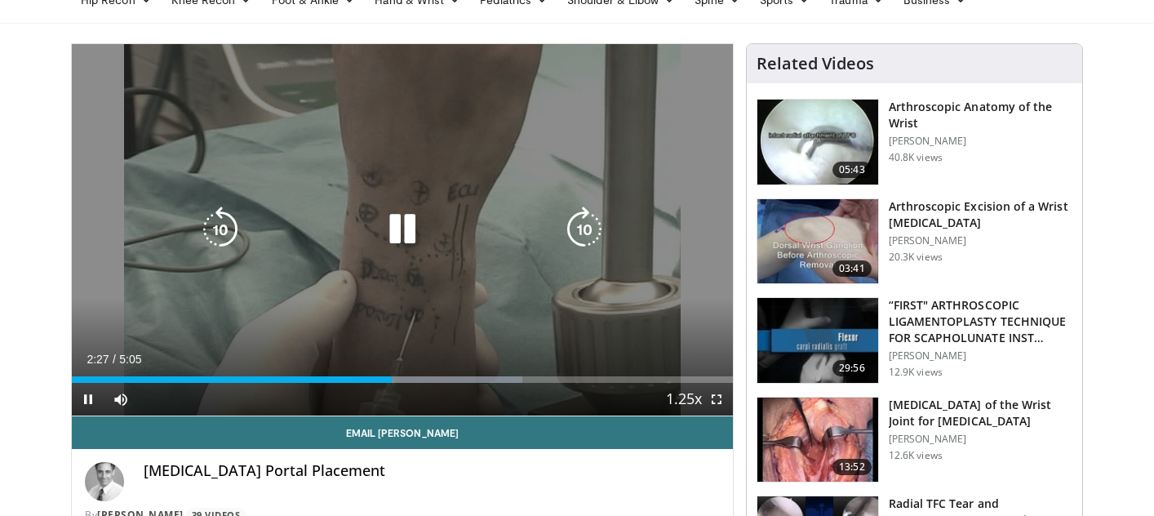
click at [567, 249] on icon "Video Player" at bounding box center [585, 229] width 46 height 46
click at [567, 246] on icon "Video Player" at bounding box center [585, 229] width 46 height 46
click at [568, 246] on icon "Video Player" at bounding box center [585, 229] width 46 height 46
click at [235, 217] on icon "Video Player" at bounding box center [221, 229] width 46 height 46
click at [238, 214] on icon "Video Player" at bounding box center [221, 229] width 46 height 46
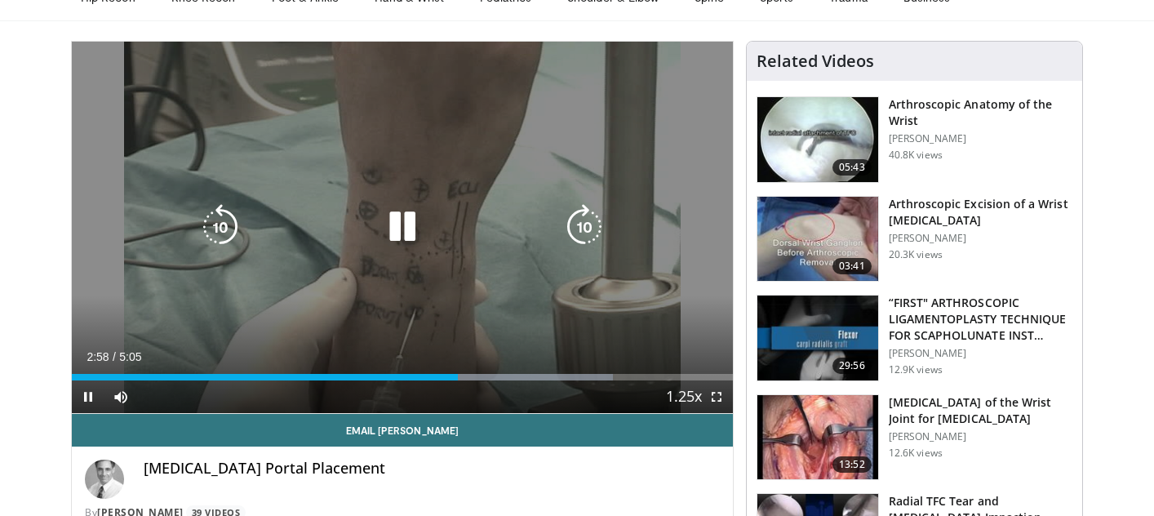
scroll to position [93, 0]
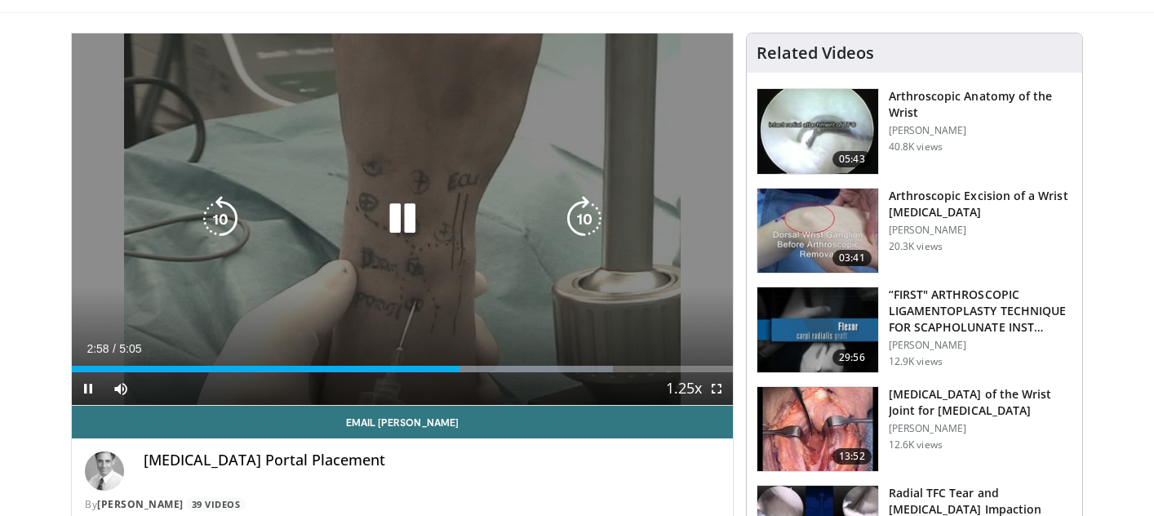
click at [577, 213] on icon "Video Player" at bounding box center [585, 219] width 46 height 46
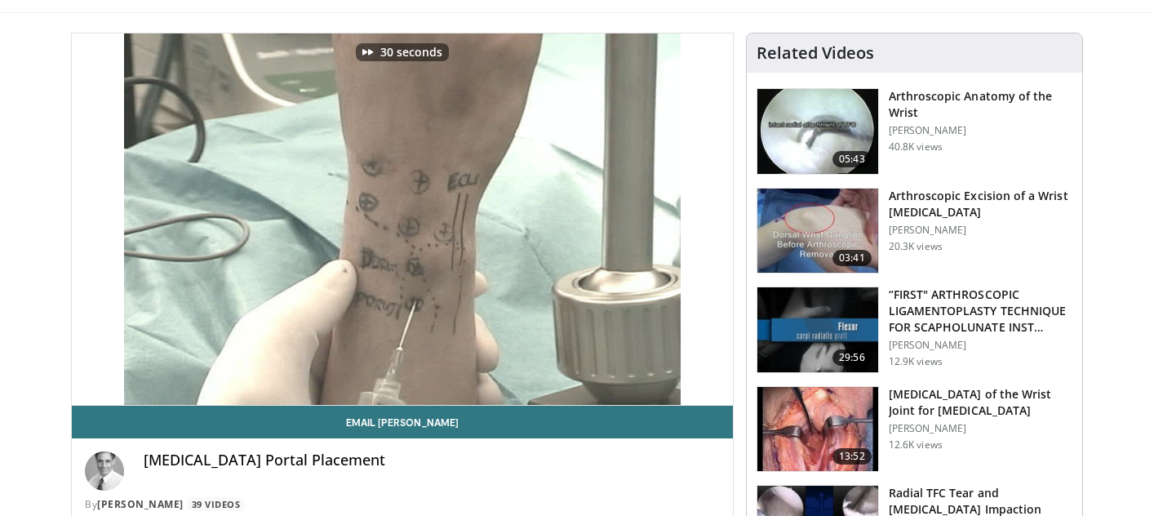
click at [831, 136] on img at bounding box center [817, 131] width 121 height 85
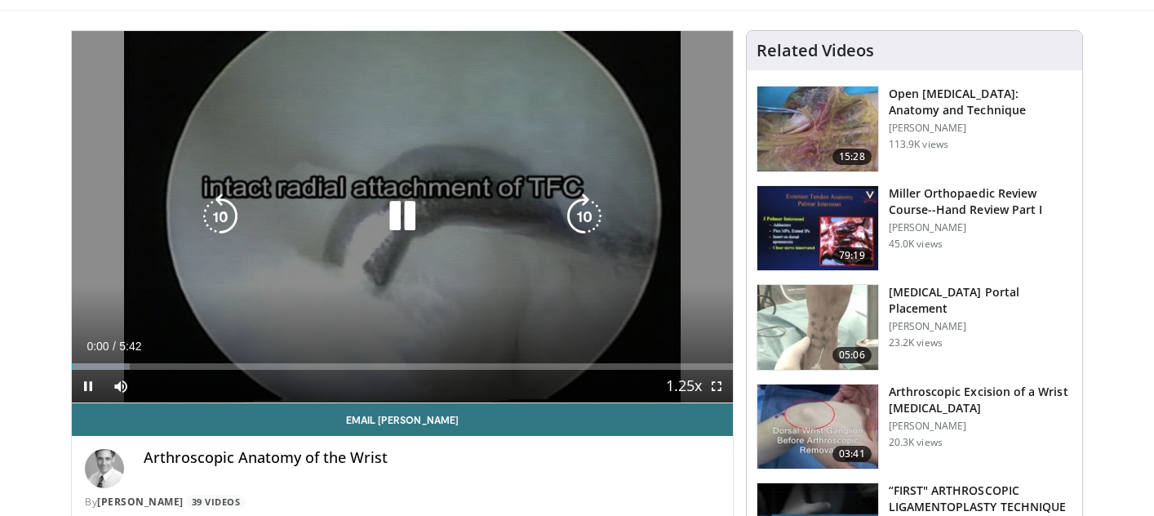
scroll to position [96, 0]
